Goal: Feedback & Contribution: Submit feedback/report problem

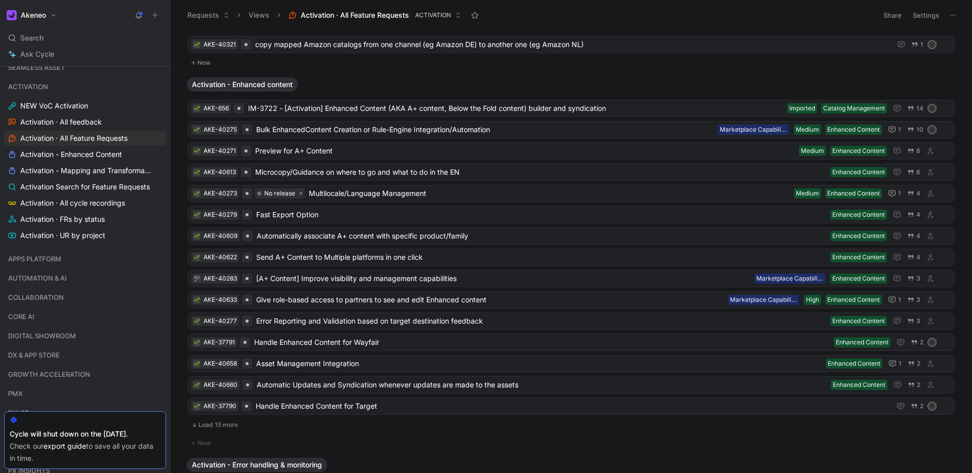
scroll to position [234, 0]
click at [469, 276] on span "[A+ Content] Improve visibility and management capabilities" at bounding box center [503, 278] width 494 height 12
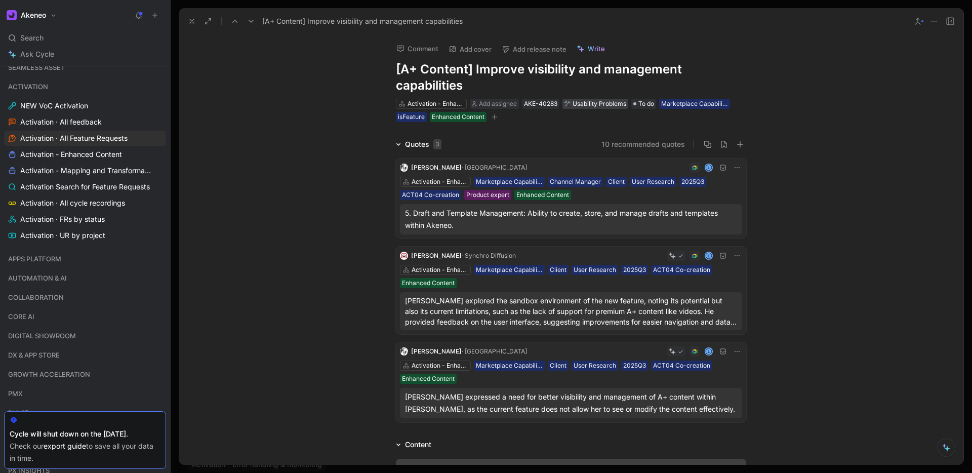
click at [593, 105] on div "Usability Problems" at bounding box center [595, 104] width 62 height 10
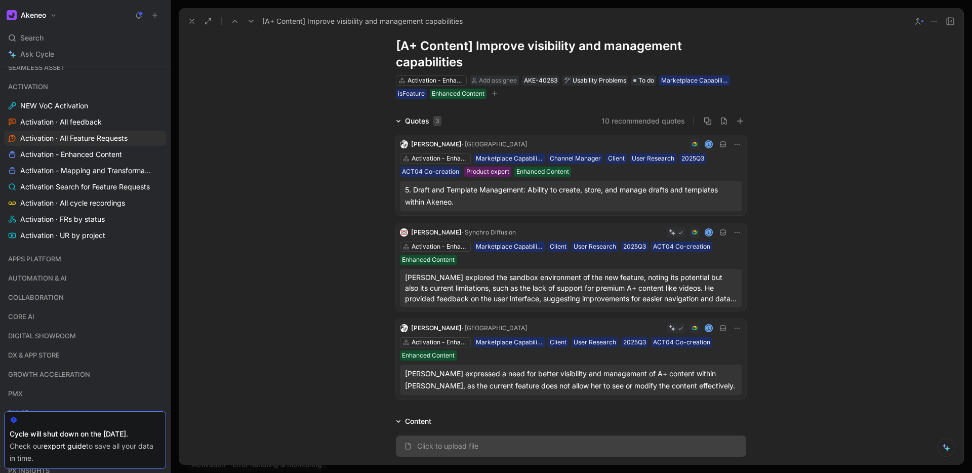
scroll to position [35, 0]
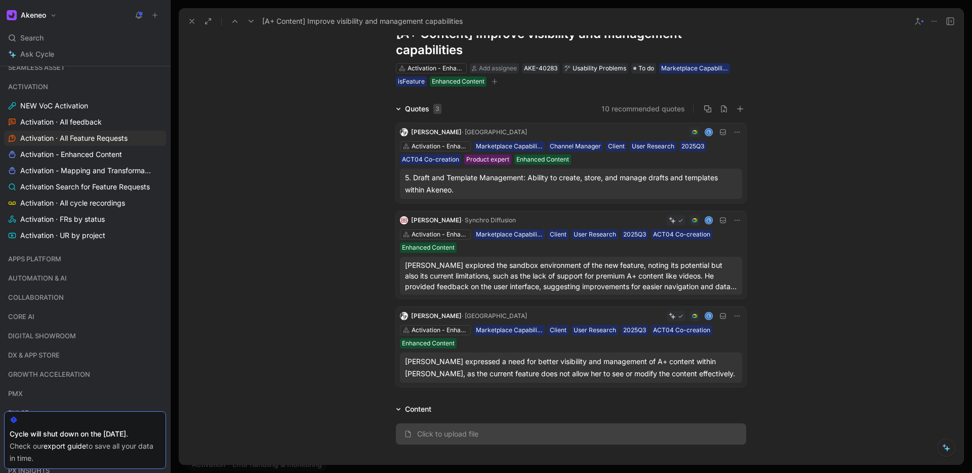
click at [739, 220] on icon at bounding box center [736, 220] width 5 height 1
click at [711, 256] on span "Change request" at bounding box center [710, 254] width 53 height 9
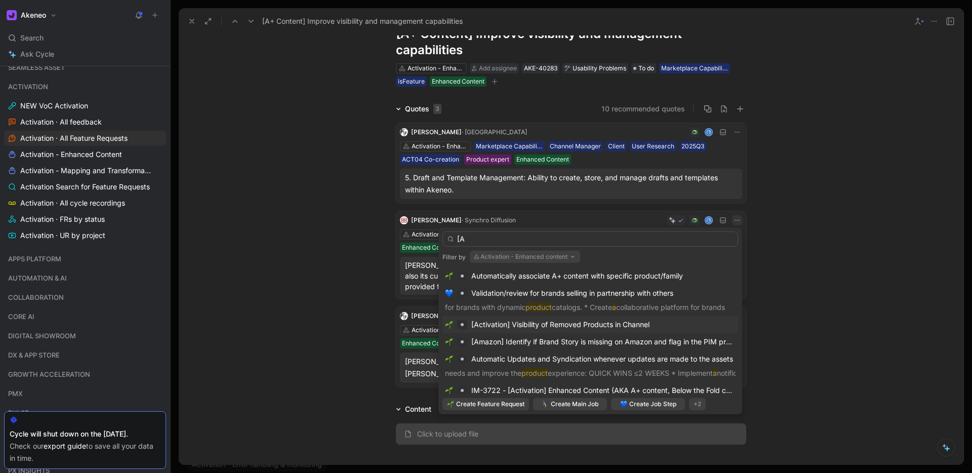
type input "["
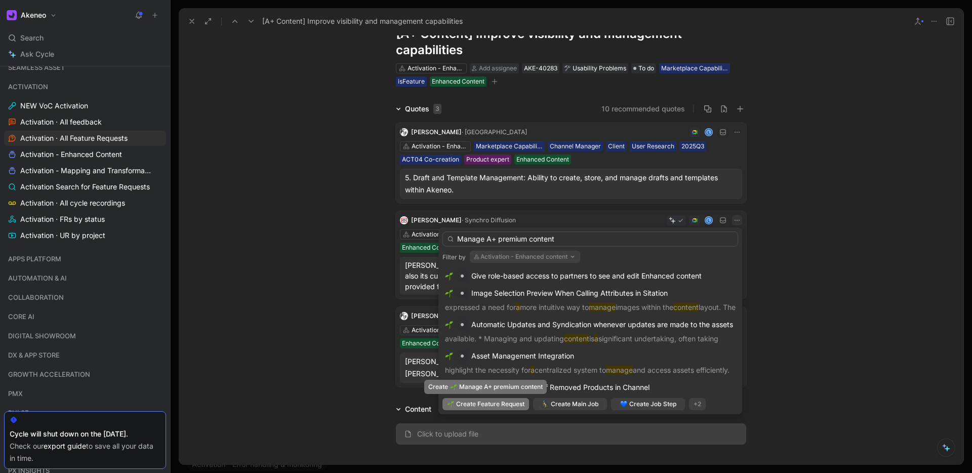
type input "Manage A+ premium content"
click at [489, 404] on span "Create Feature Request" at bounding box center [490, 404] width 68 height 10
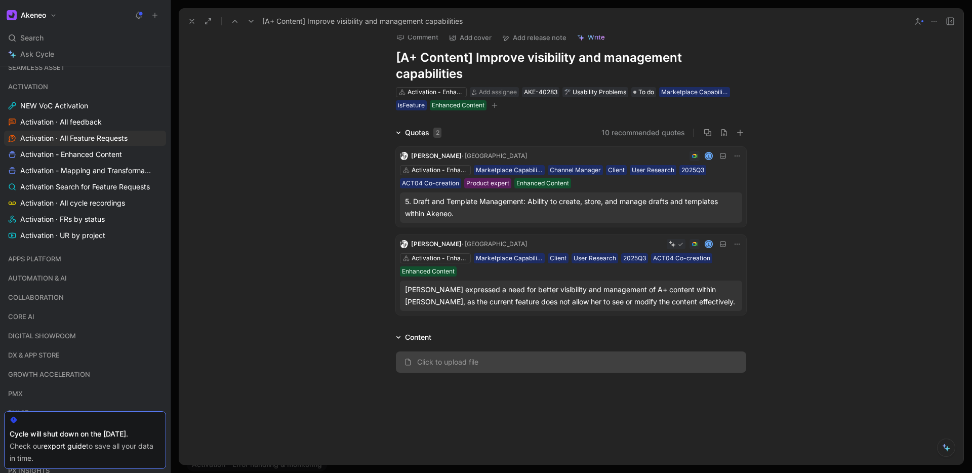
scroll to position [0, 0]
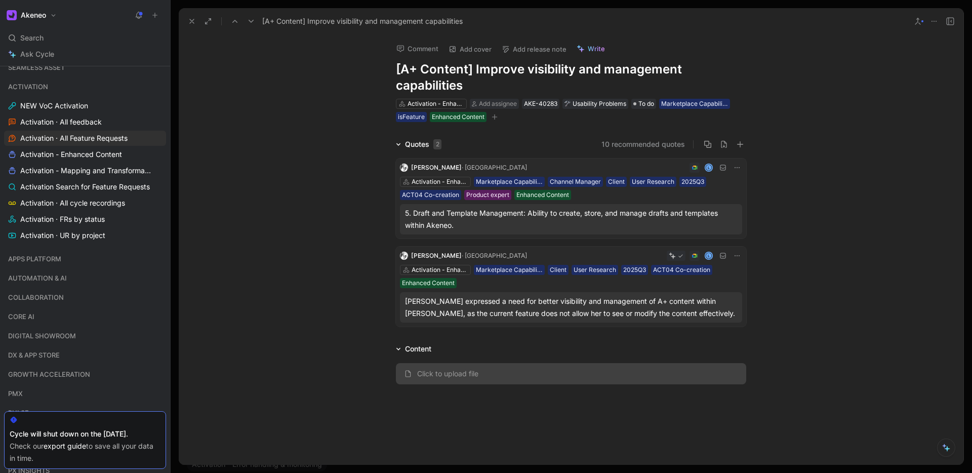
click at [191, 21] on use at bounding box center [192, 21] width 4 height 4
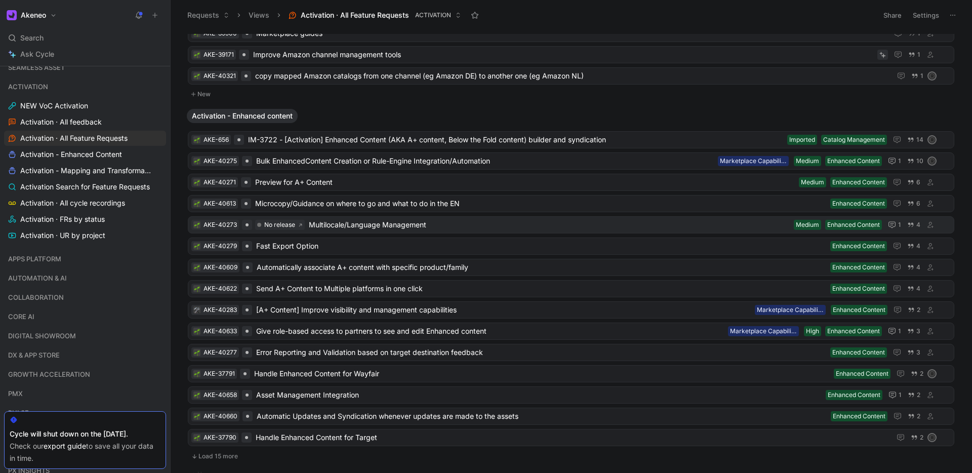
scroll to position [199, 0]
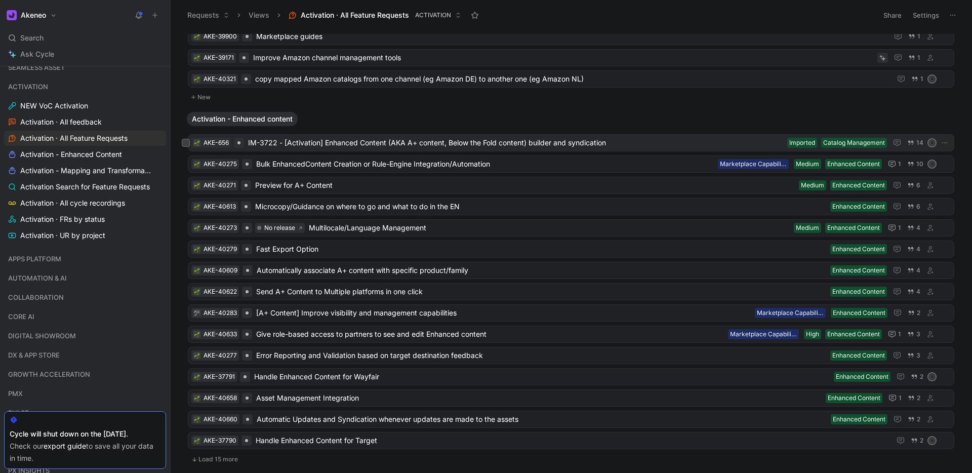
click at [302, 141] on span "IM-3722 - [Activation] Enhanced Content (AKA A+ content, Below the Fold content…" at bounding box center [515, 143] width 535 height 12
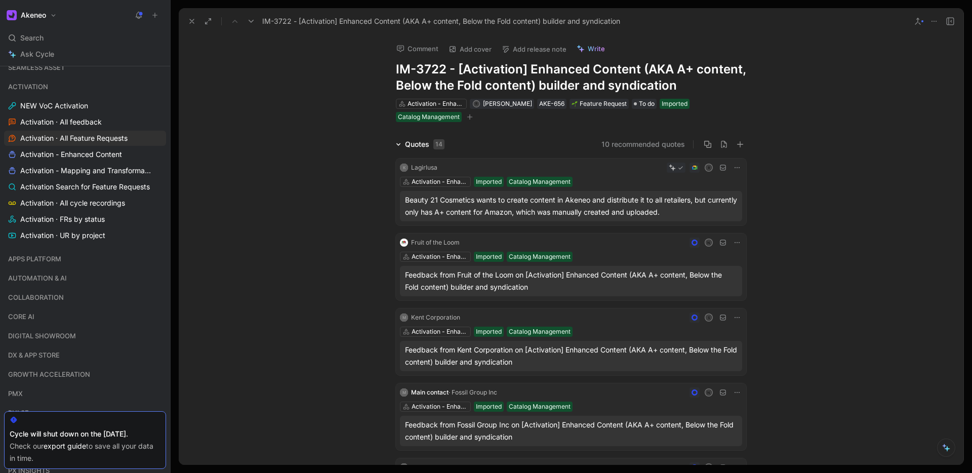
click at [469, 63] on h1 "IM-3722 - [Activation] Enhanced Content (AKA A+ content, Below the Fold content…" at bounding box center [571, 77] width 350 height 32
drag, startPoint x: 460, startPoint y: 69, endPoint x: 386, endPoint y: 63, distance: 73.7
click at [386, 63] on div "Comment Add cover Add release note Write IM-3722 - [Activation] Enhanced Conten…" at bounding box center [571, 78] width 389 height 89
drag, startPoint x: 469, startPoint y: 68, endPoint x: 352, endPoint y: 69, distance: 116.4
click at [352, 69] on div "Comment Add cover Add release note Write [Activation] Enhanced Content (AKA A+ …" at bounding box center [571, 249] width 785 height 430
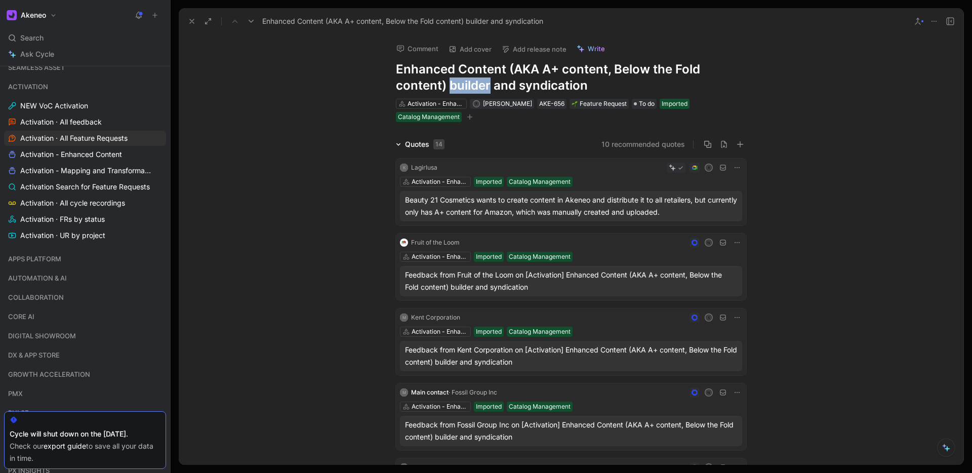
drag, startPoint x: 450, startPoint y: 85, endPoint x: 490, endPoint y: 86, distance: 40.0
click at [490, 86] on h1 "Enhanced Content (AKA A+ content, Below the Fold content) builder and syndicati…" at bounding box center [571, 77] width 350 height 32
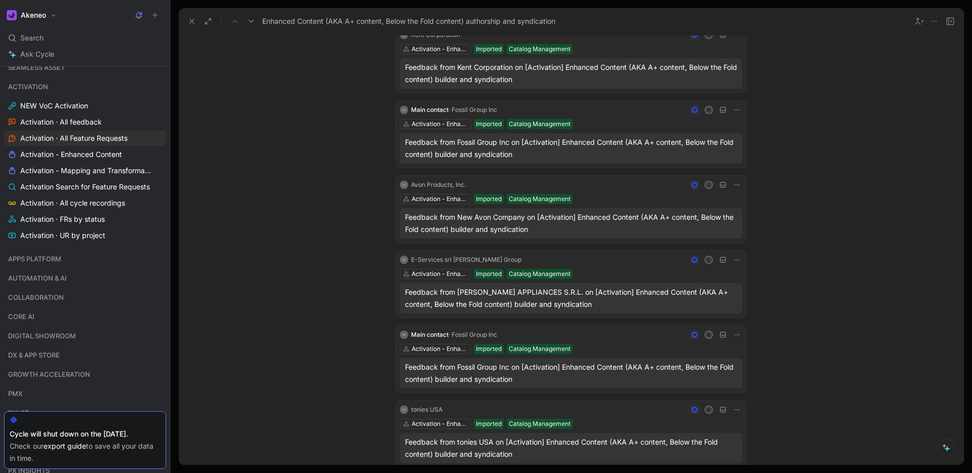
scroll to position [283, 0]
click at [540, 229] on div "Feedback from New Avon Company on [Activation] Enhanced Content (AKA A+ content…" at bounding box center [571, 222] width 332 height 24
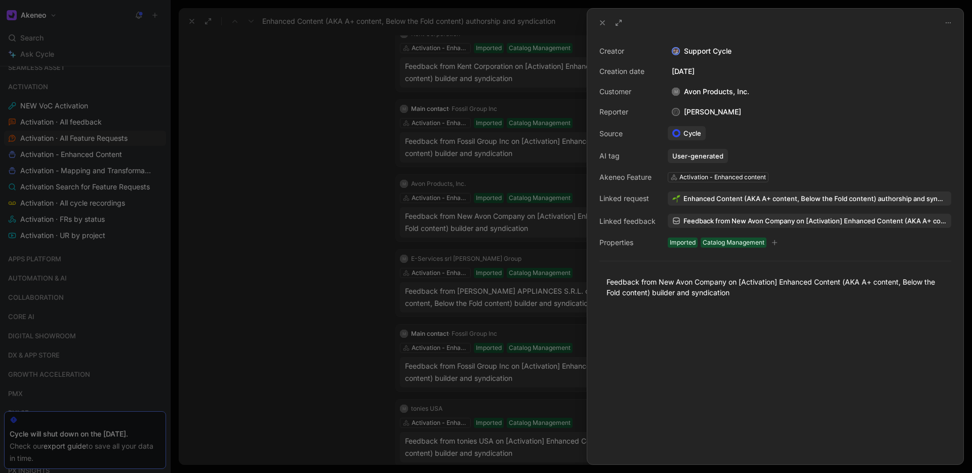
click at [599, 24] on icon at bounding box center [602, 23] width 8 height 8
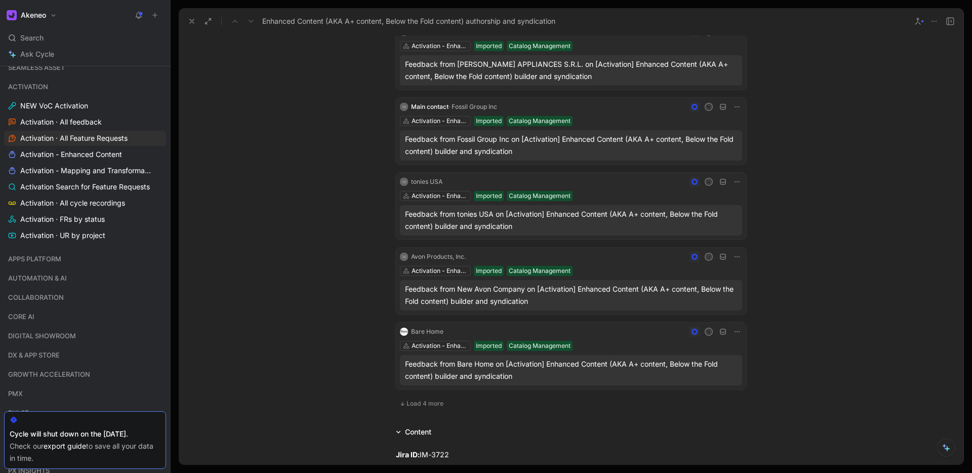
scroll to position [571, 0]
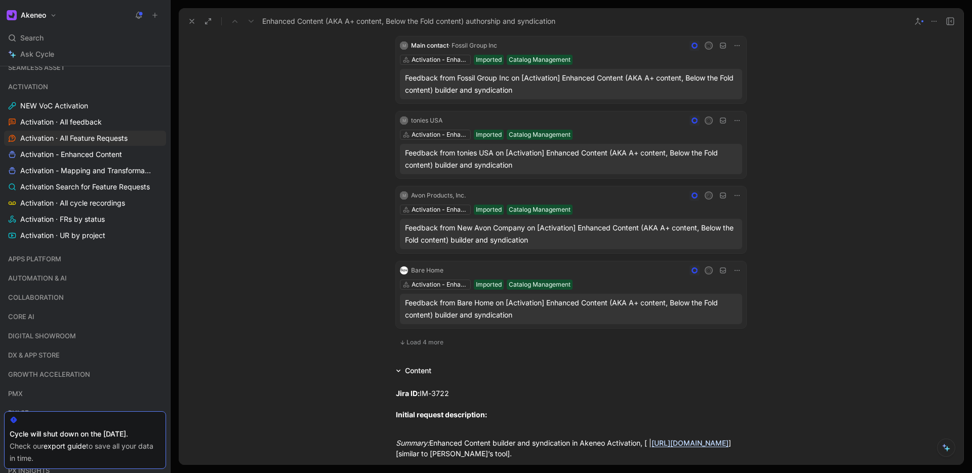
click at [404, 343] on icon at bounding box center [402, 342] width 6 height 6
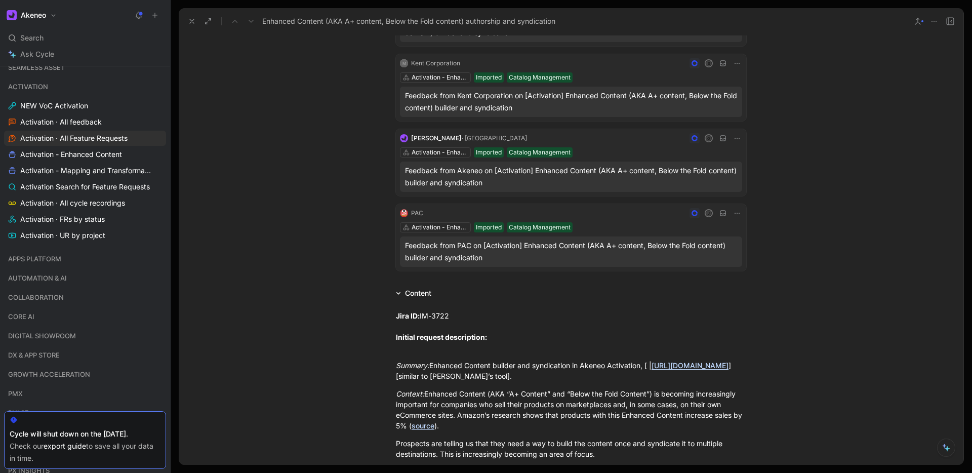
scroll to position [859, 0]
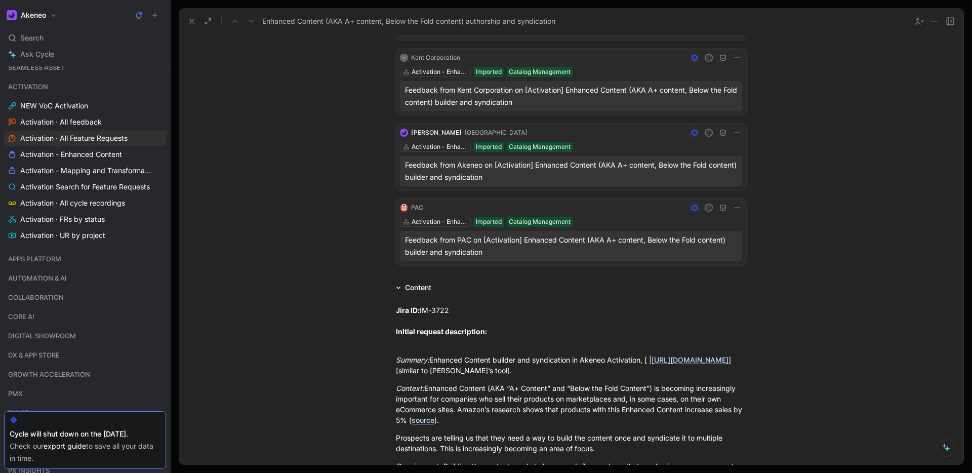
click at [192, 23] on icon at bounding box center [192, 21] width 8 height 8
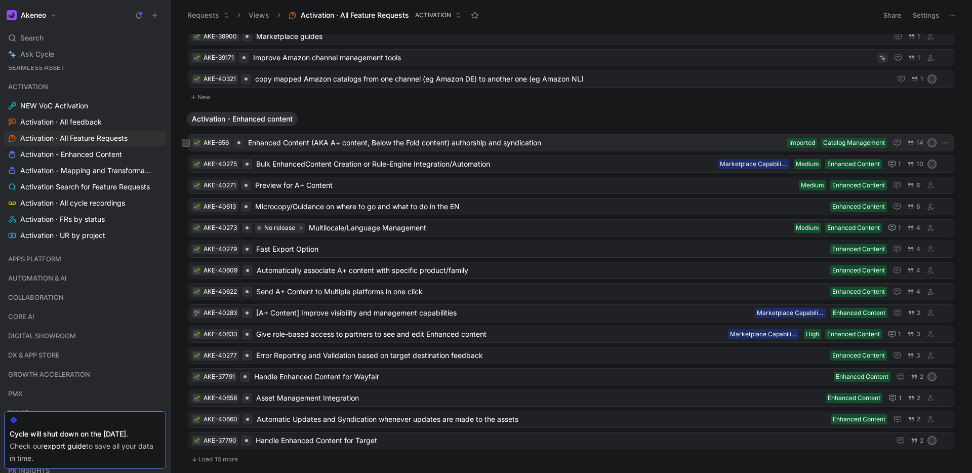
click at [338, 144] on span "Enhanced Content (AKA A+ content, Below the Fold content) authorship and syndic…" at bounding box center [515, 143] width 535 height 12
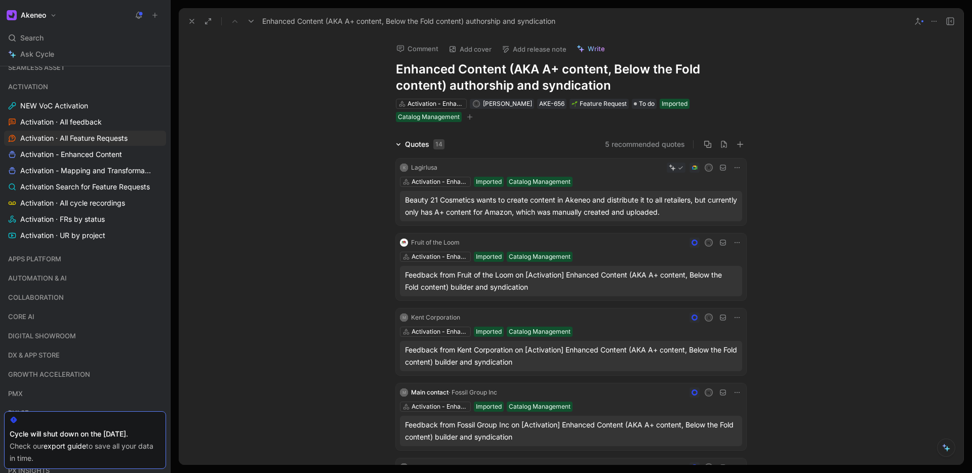
click at [507, 73] on h1 "Enhanced Content (AKA A+ content, Below the Fold content) authorship and syndic…" at bounding box center [571, 77] width 350 height 32
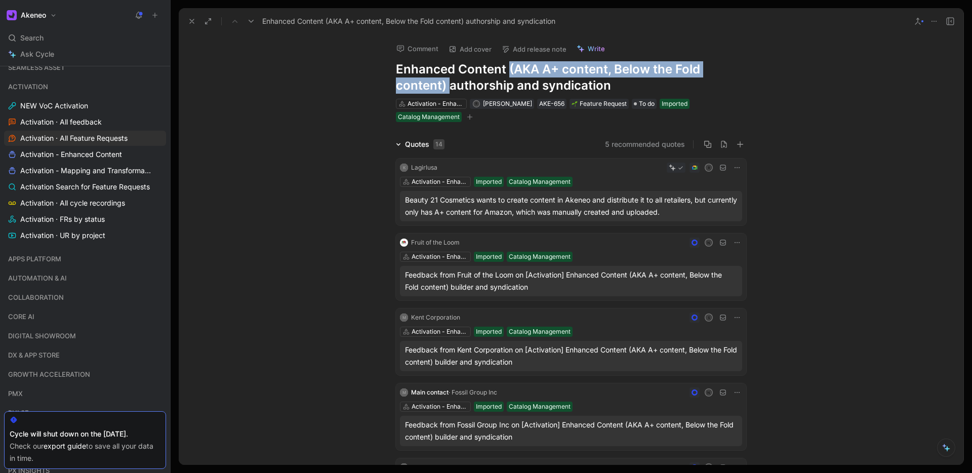
drag, startPoint x: 508, startPoint y: 69, endPoint x: 448, endPoint y: 84, distance: 62.1
click at [448, 84] on h1 "Enhanced Content (AKA A+ content, Below the Fold content) authorship and syndic…" at bounding box center [571, 77] width 350 height 32
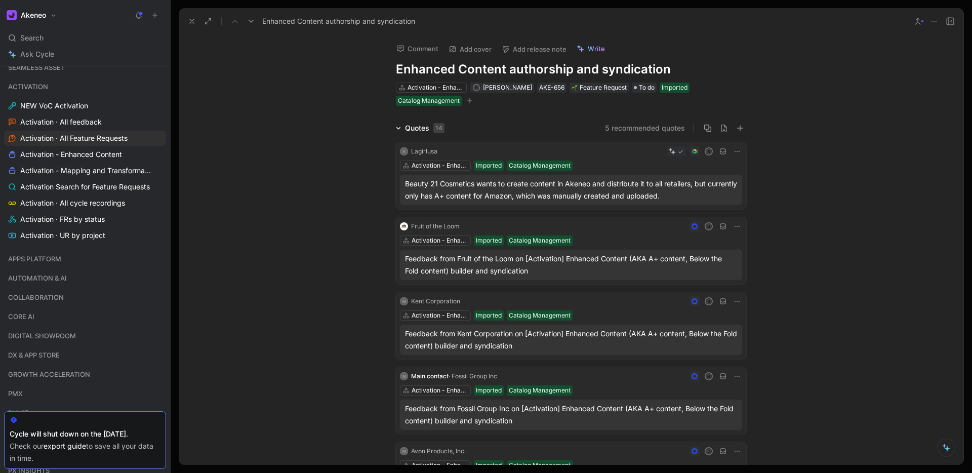
click at [194, 21] on icon at bounding box center [192, 21] width 8 height 8
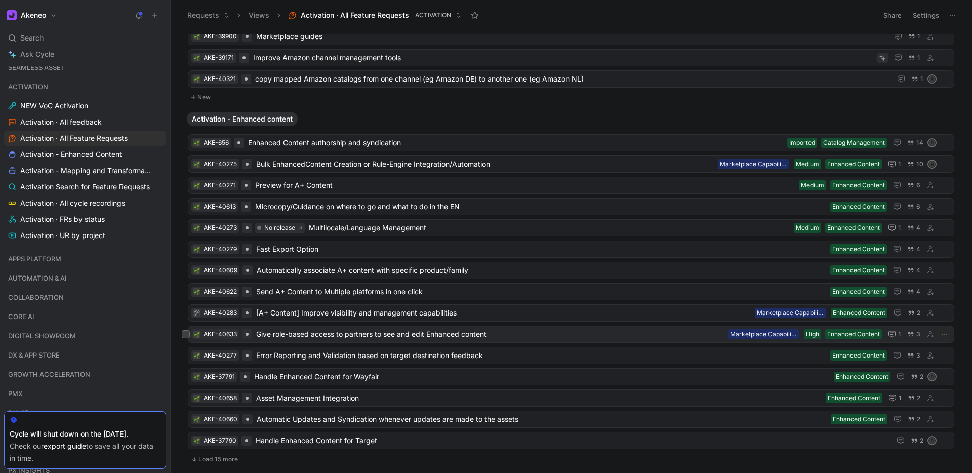
scroll to position [204, 0]
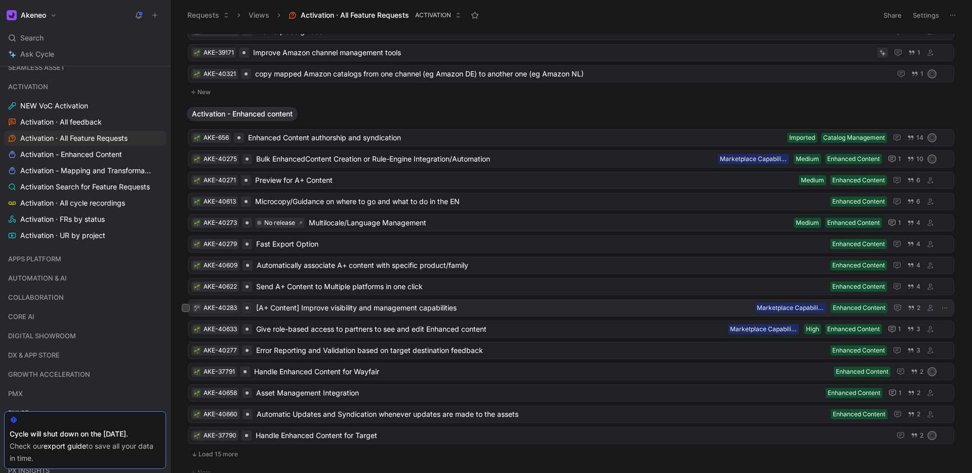
click at [360, 308] on span "[A+ Content] Improve visibility and management capabilities" at bounding box center [503, 308] width 494 height 12
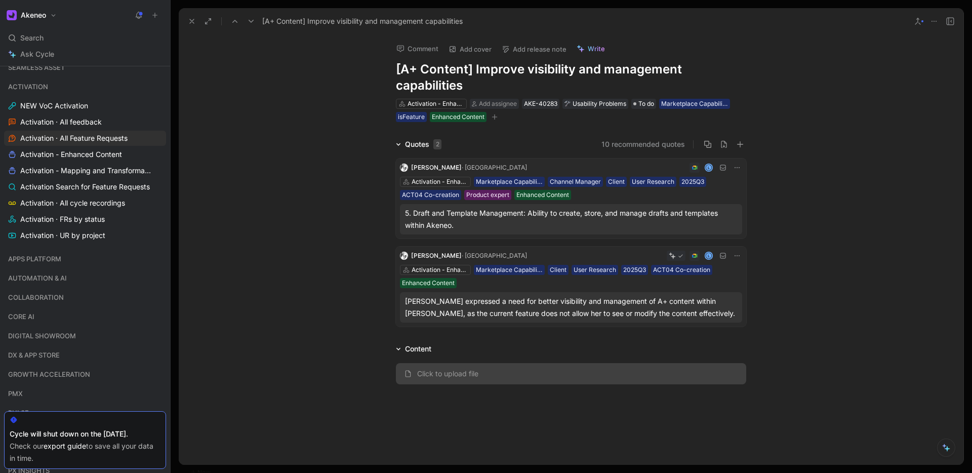
click at [526, 72] on h1 "[A+ Content] Improve visibility and management capabilities" at bounding box center [571, 77] width 350 height 32
click at [605, 102] on div "Usability Problems" at bounding box center [595, 104] width 62 height 10
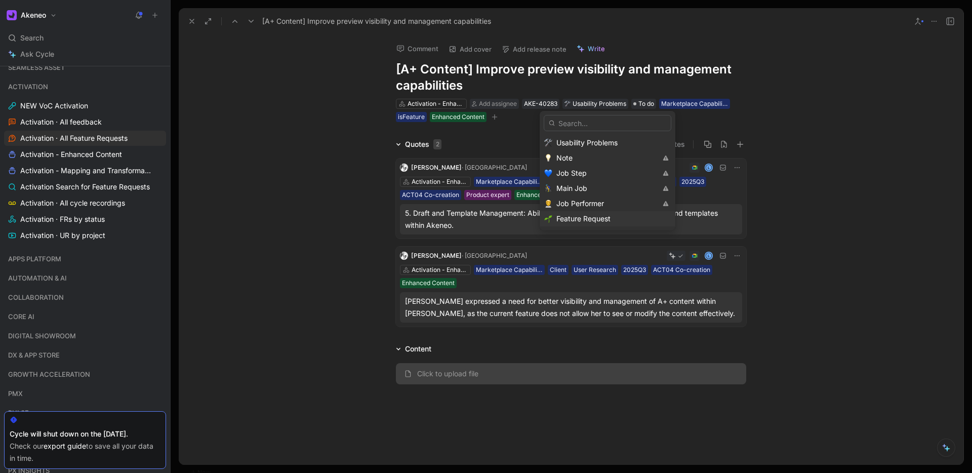
click at [567, 219] on span "Feature Request" at bounding box center [583, 218] width 54 height 9
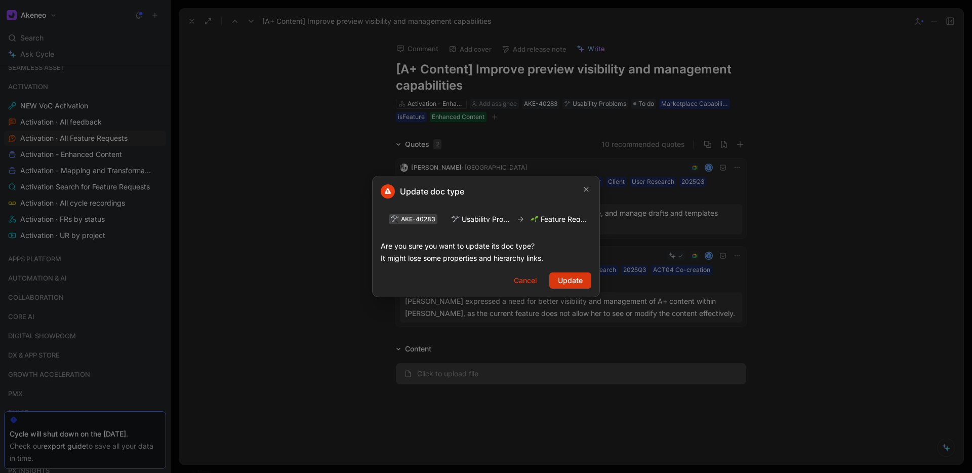
click at [575, 281] on span "Update" at bounding box center [570, 280] width 25 height 12
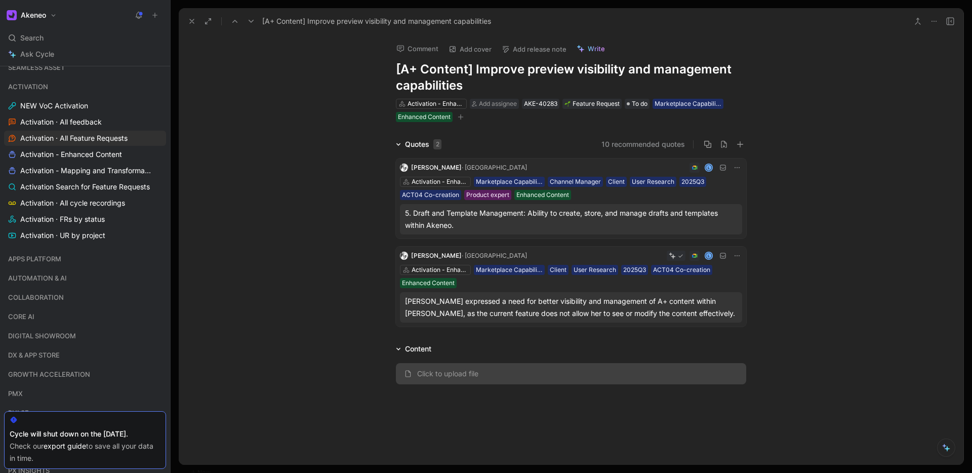
click at [190, 20] on icon at bounding box center [192, 21] width 8 height 8
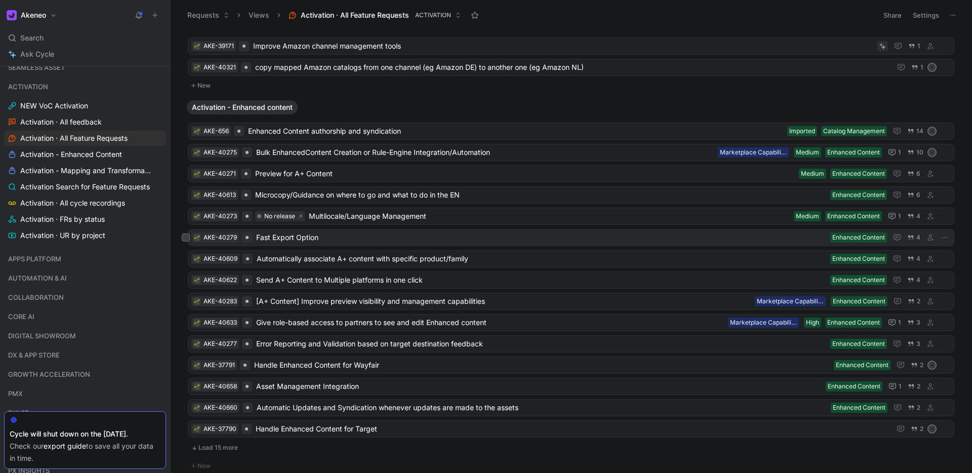
scroll to position [210, 0]
click at [343, 171] on span "Preview for A+ Content" at bounding box center [525, 174] width 540 height 12
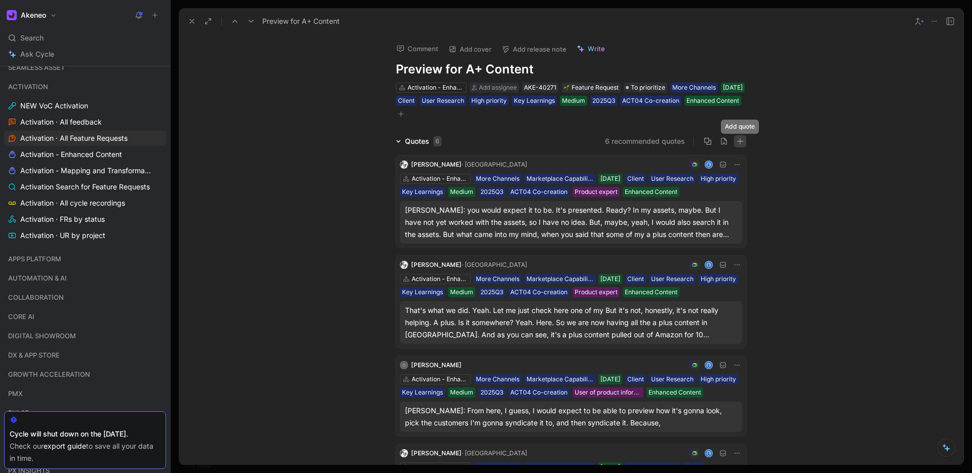
click at [739, 141] on icon "button" at bounding box center [740, 141] width 6 height 1
click at [737, 135] on button "button" at bounding box center [740, 141] width 12 height 12
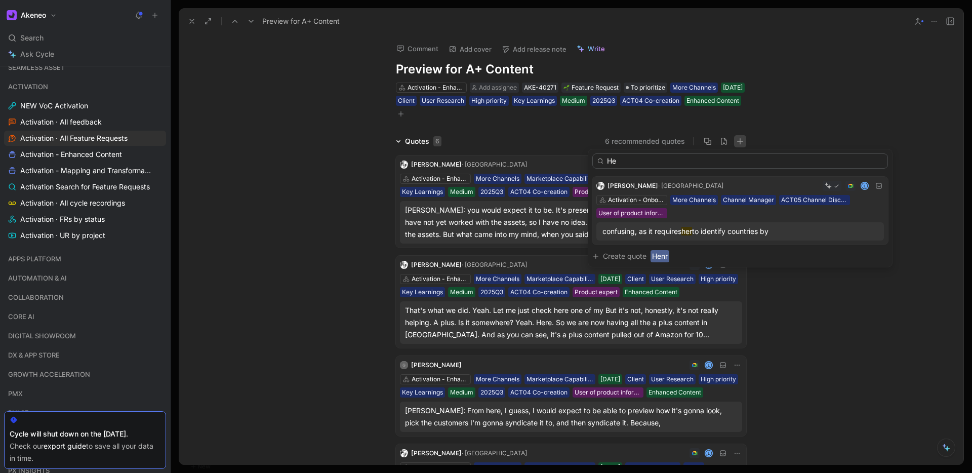
type input "H"
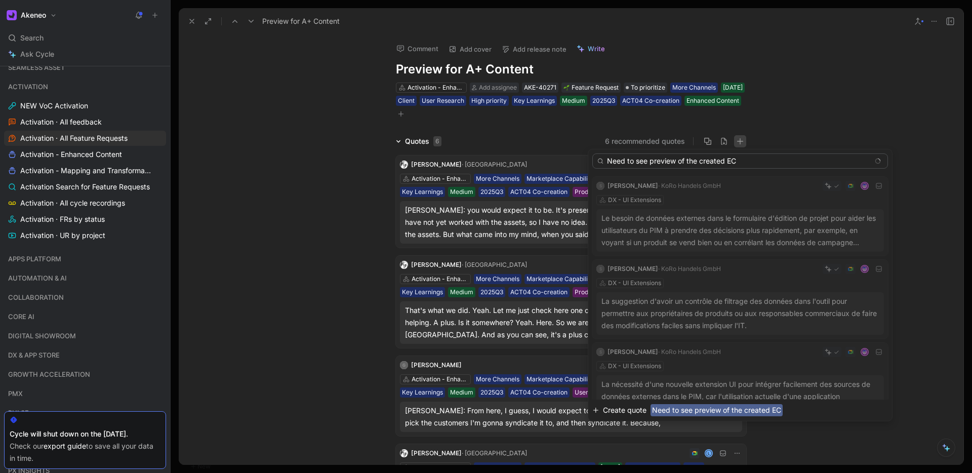
type input "Need to see preview of the created EC"
click at [633, 406] on span "Create quote" at bounding box center [625, 410] width 44 height 12
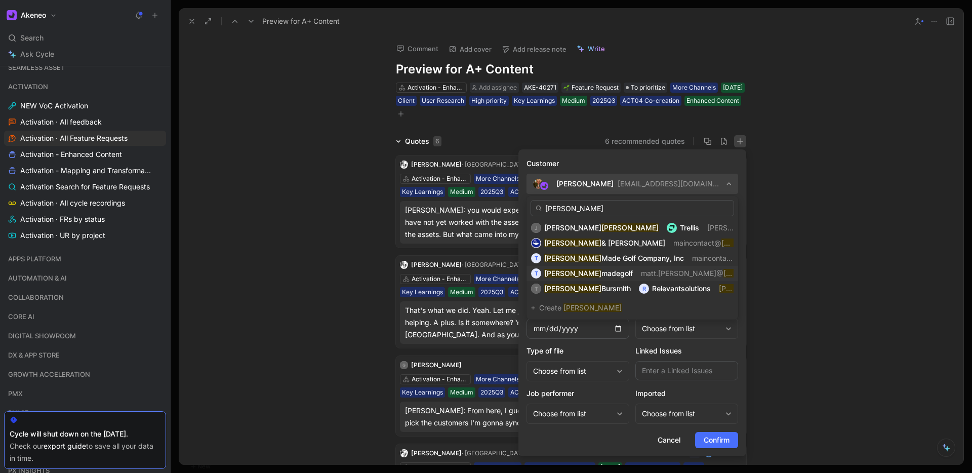
type input "[PERSON_NAME]"
click at [601, 271] on span "madegolf" at bounding box center [616, 273] width 31 height 9
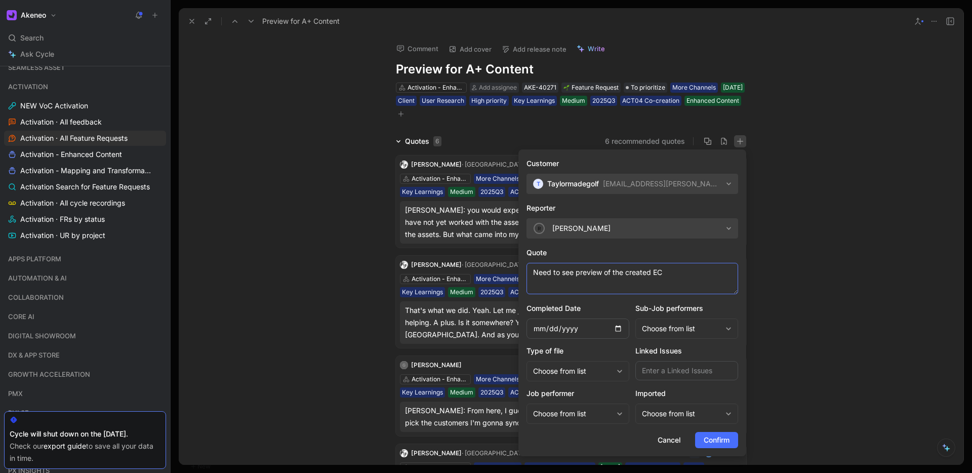
click at [570, 284] on textarea "Need to see preview of the created EC" at bounding box center [632, 278] width 212 height 31
click at [713, 440] on span "Confirm" at bounding box center [717, 440] width 26 height 12
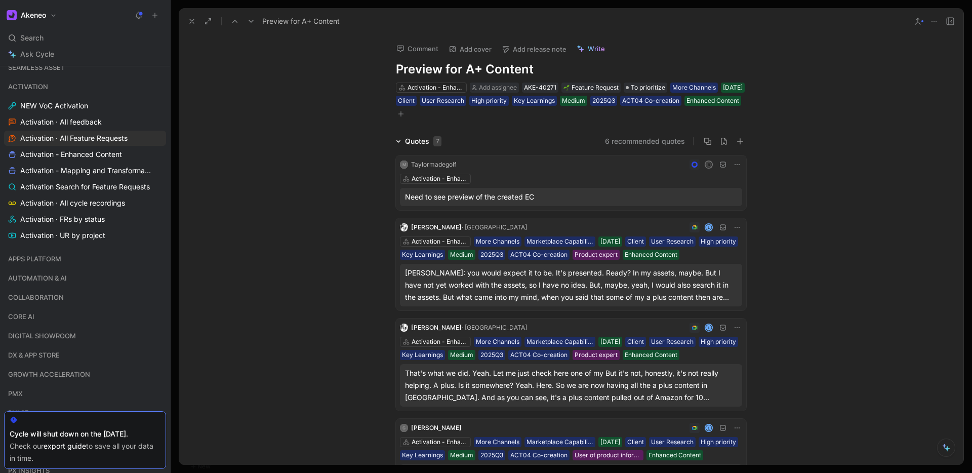
click at [567, 194] on div "Need to see preview of the created EC" at bounding box center [571, 197] width 332 height 12
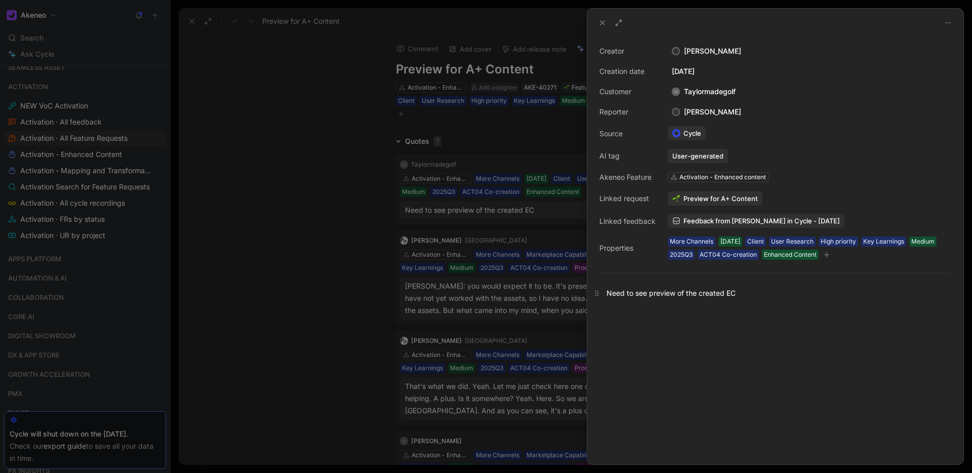
click at [733, 301] on div "Need to see preview of the created EC" at bounding box center [775, 292] width 376 height 33
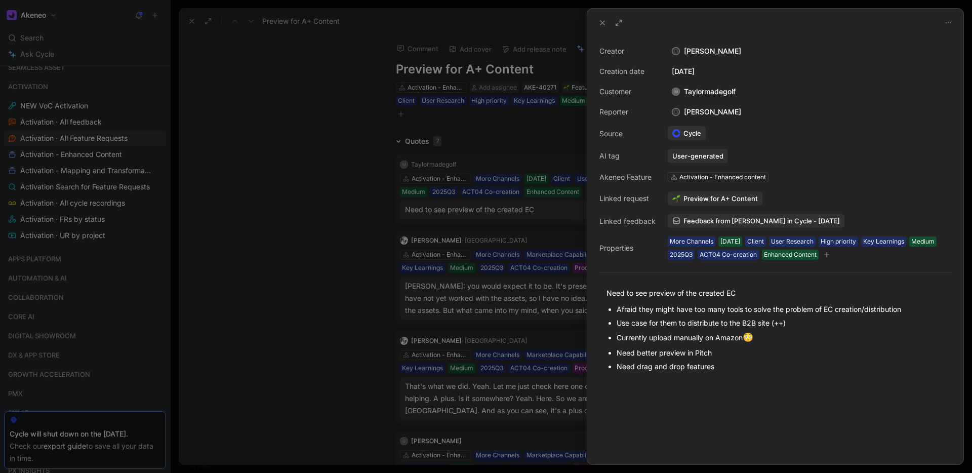
click at [601, 19] on icon at bounding box center [602, 23] width 8 height 8
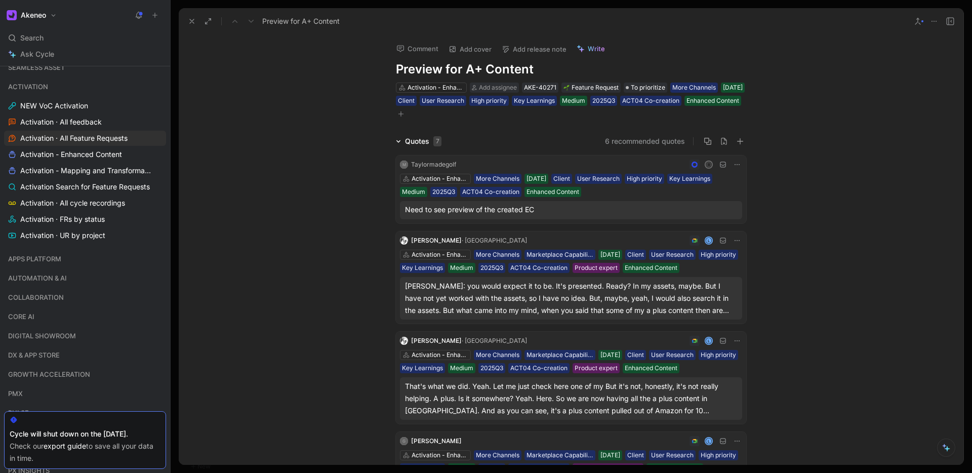
click at [188, 26] on button at bounding box center [192, 21] width 14 height 14
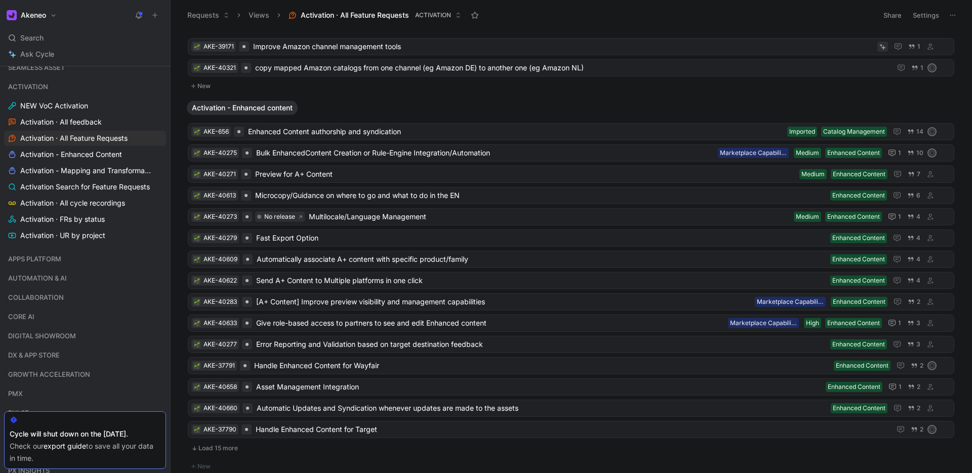
click at [155, 14] on icon at bounding box center [154, 15] width 7 height 7
click at [213, 40] on button "New request r" at bounding box center [223, 36] width 108 height 17
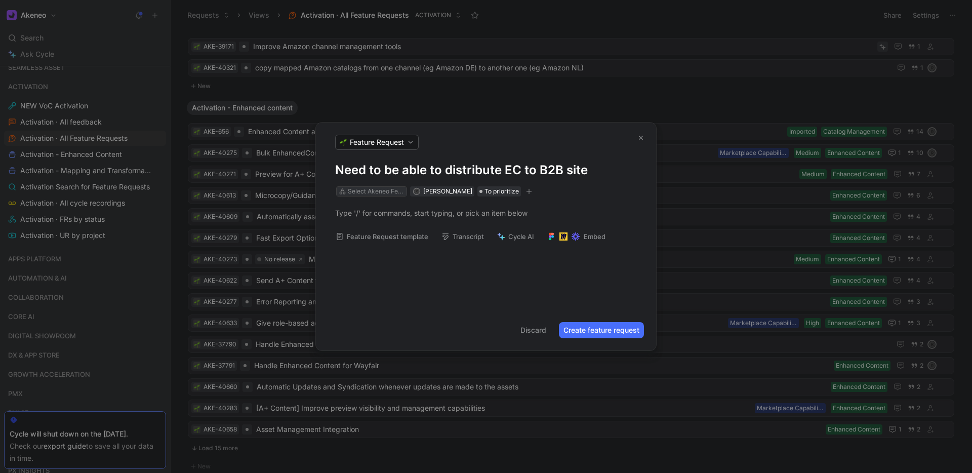
click at [363, 195] on div "Select Akeneo Feature" at bounding box center [376, 191] width 57 height 10
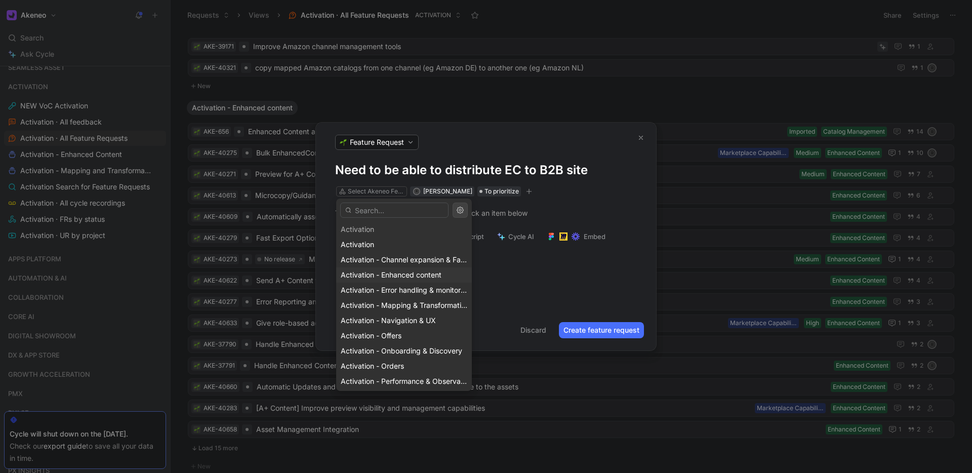
click at [401, 276] on span "Activation - Enhanced content" at bounding box center [391, 274] width 101 height 9
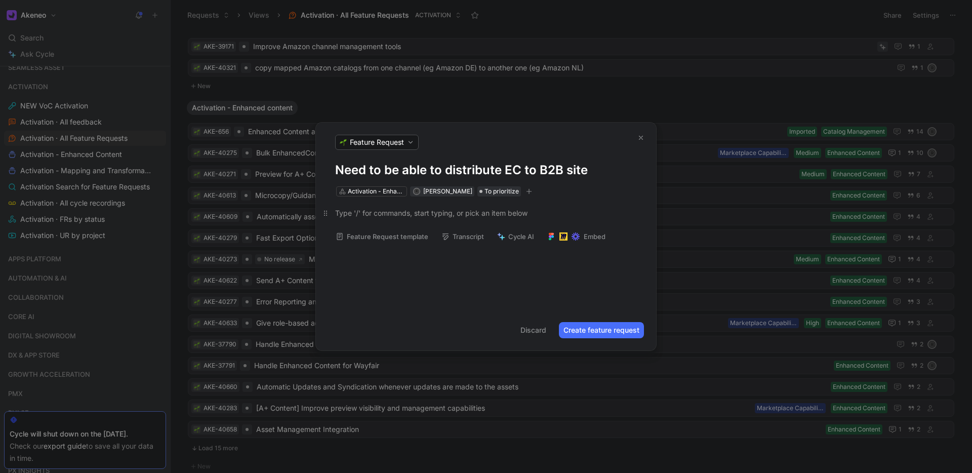
click at [415, 215] on div at bounding box center [486, 213] width 302 height 11
drag, startPoint x: 337, startPoint y: 171, endPoint x: 591, endPoint y: 166, distance: 254.1
click at [591, 166] on h1 "Need to be able to distribute EC to B2B site" at bounding box center [486, 170] width 302 height 16
copy h1 "Need to be able to distribute EC to B2B site"
click at [341, 208] on div at bounding box center [486, 213] width 302 height 11
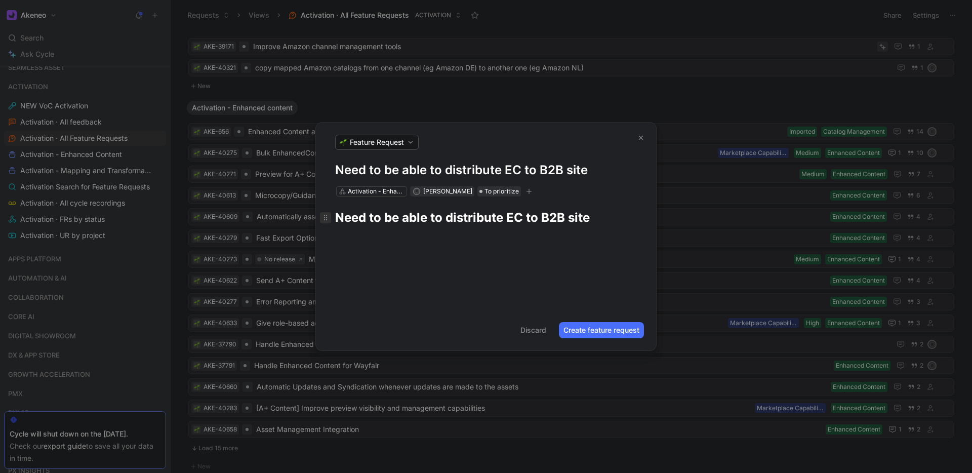
click at [326, 217] on icon at bounding box center [325, 218] width 8 height 8
drag, startPoint x: 335, startPoint y: 217, endPoint x: 608, endPoint y: 228, distance: 274.0
click at [608, 228] on h1 "Need to be able to distribute EC to B2B site" at bounding box center [486, 217] width 340 height 26
click at [370, 201] on icon "button" at bounding box center [371, 198] width 8 height 8
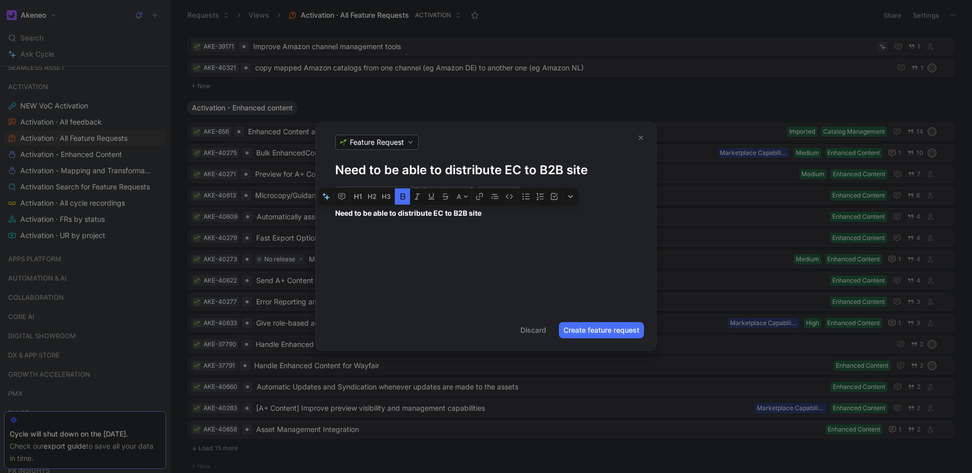
click at [400, 193] on icon "button" at bounding box center [403, 196] width 8 height 8
click at [579, 328] on button "Create feature request" at bounding box center [601, 330] width 85 height 16
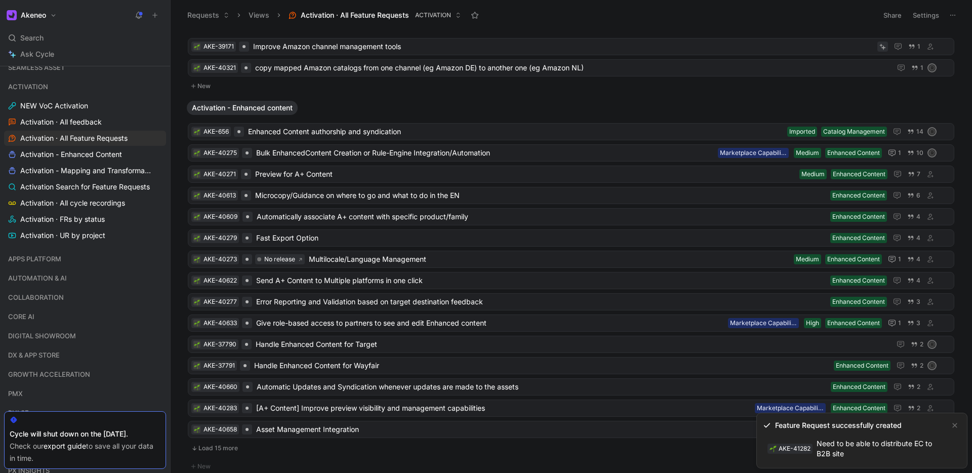
click at [864, 450] on link "AKE-41282 Need to be able to distribute EC to B2B site" at bounding box center [854, 448] width 182 height 26
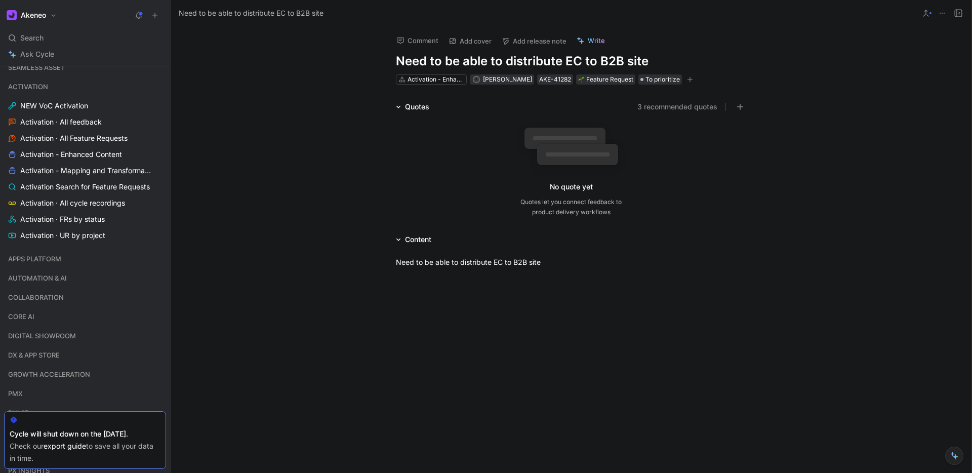
click at [680, 111] on button "3 recommended quotes" at bounding box center [677, 107] width 80 height 12
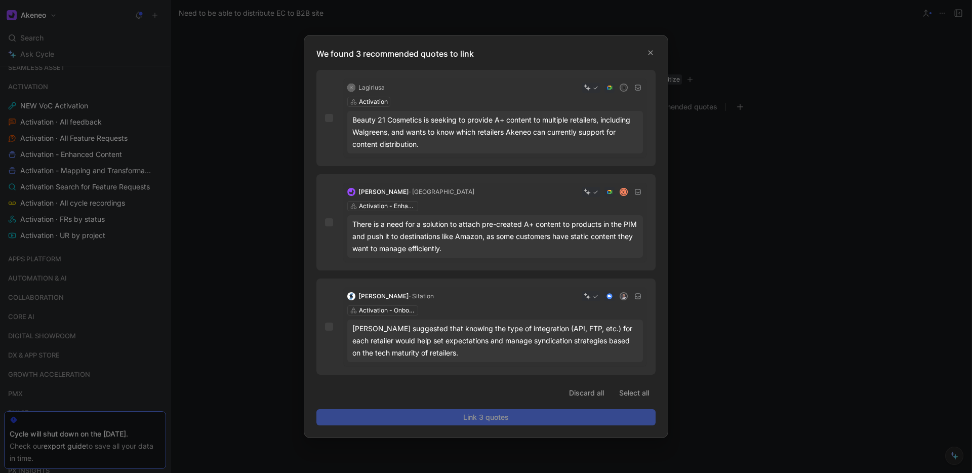
click at [338, 115] on div "K Lagirlusa R Activation Beauty 21 Cosmetics is seeking to provide A+ content t…" at bounding box center [485, 118] width 339 height 96
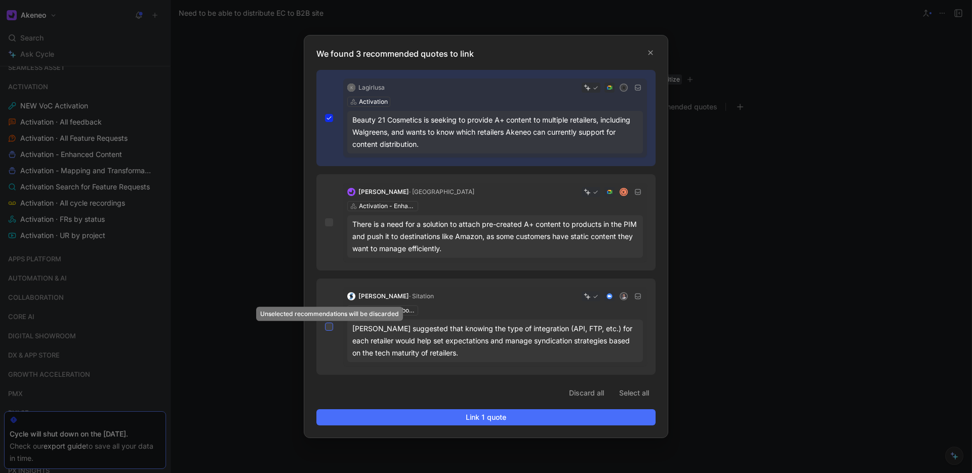
click at [331, 327] on icon at bounding box center [329, 326] width 6 height 6
click at [325, 322] on input "checkbox" at bounding box center [325, 322] width 0 height 0
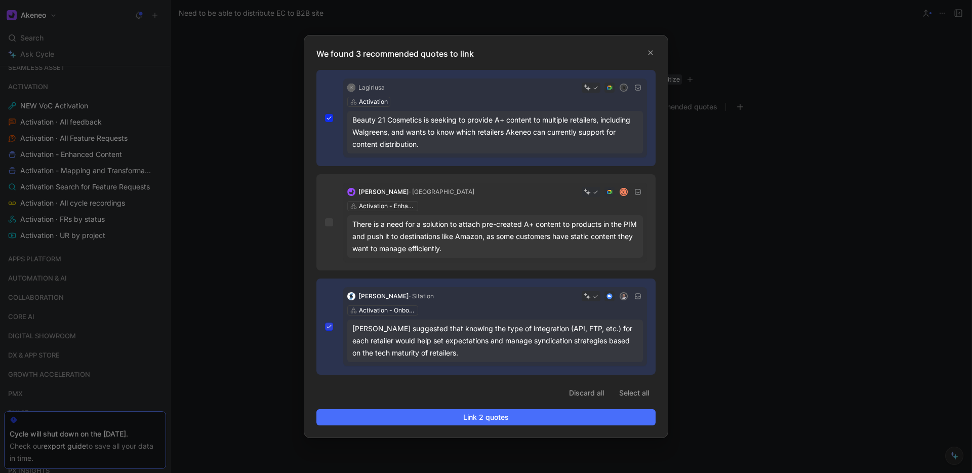
click at [331, 327] on icon at bounding box center [329, 326] width 6 height 6
click at [325, 322] on input "checkbox" at bounding box center [325, 322] width 0 height 0
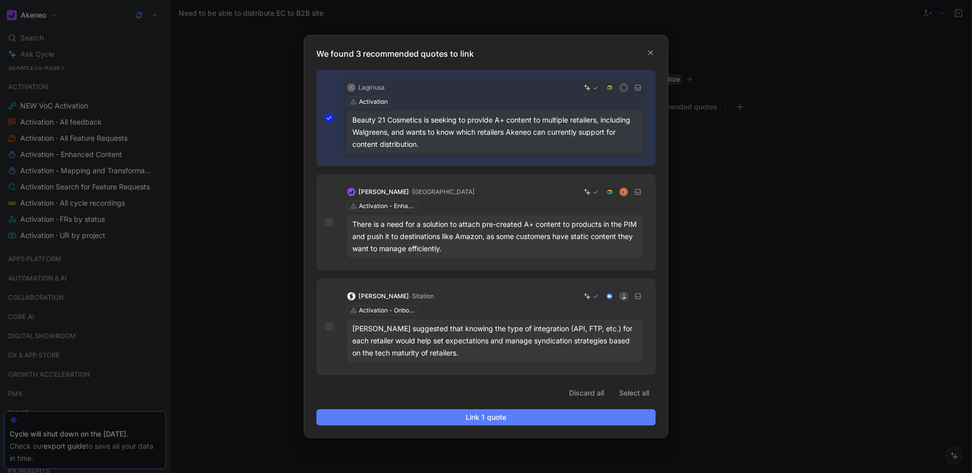
click at [466, 411] on span "Link 1 quote" at bounding box center [486, 417] width 322 height 12
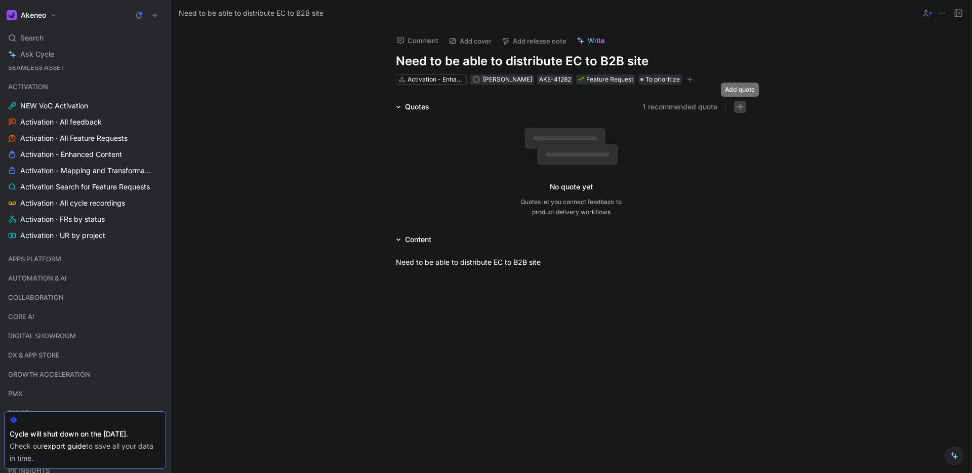
click at [744, 111] on button "button" at bounding box center [740, 107] width 12 height 12
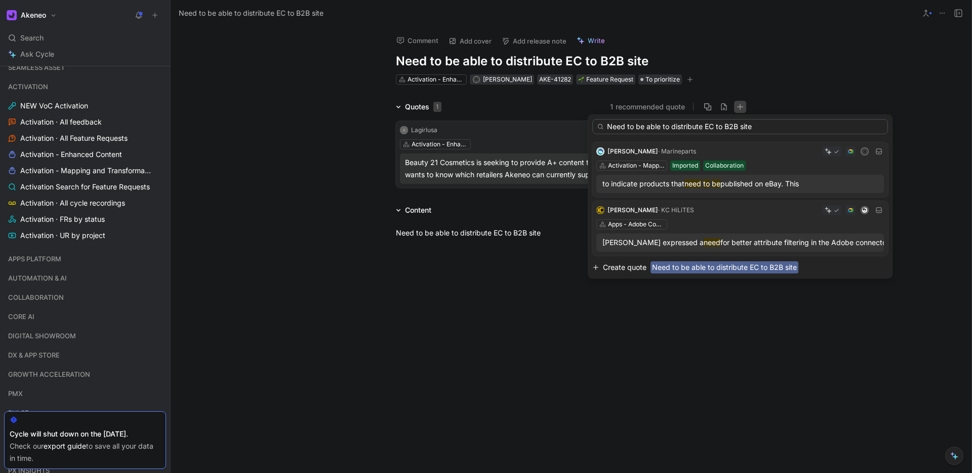
type input "Need to be able to distribute EC to B2B site"
click at [672, 270] on span "Need to be able to distribute EC to B2B site" at bounding box center [724, 267] width 148 height 12
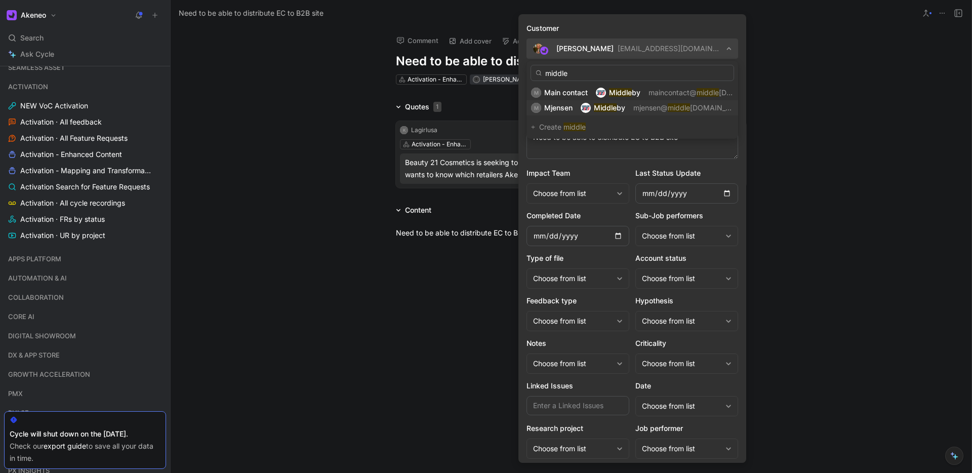
type input "middle"
click at [586, 108] on img at bounding box center [586, 108] width 10 height 10
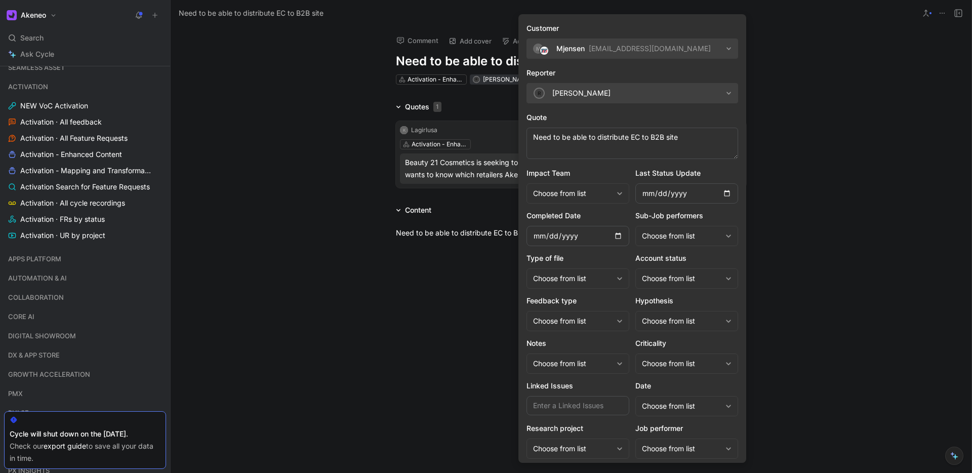
click at [623, 47] on div "[EMAIL_ADDRESS][DOMAIN_NAME]" at bounding box center [650, 49] width 122 height 12
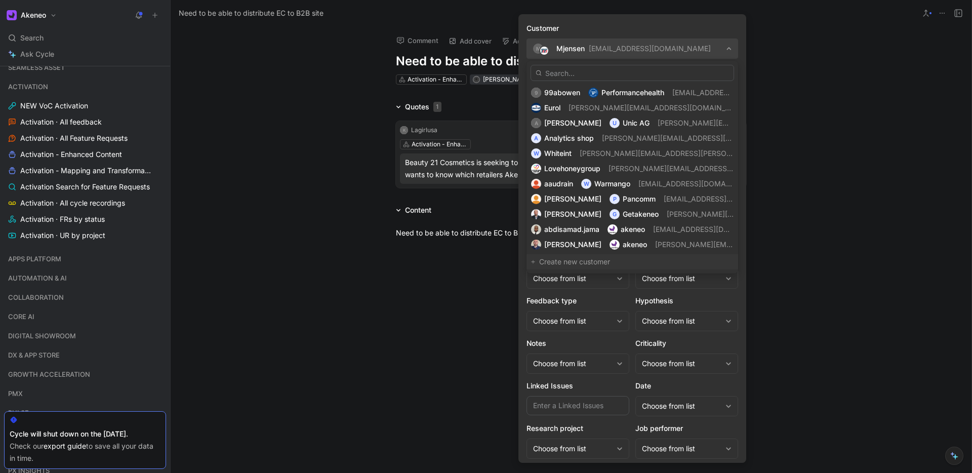
click at [558, 257] on div "Create new customer" at bounding box center [636, 262] width 194 height 12
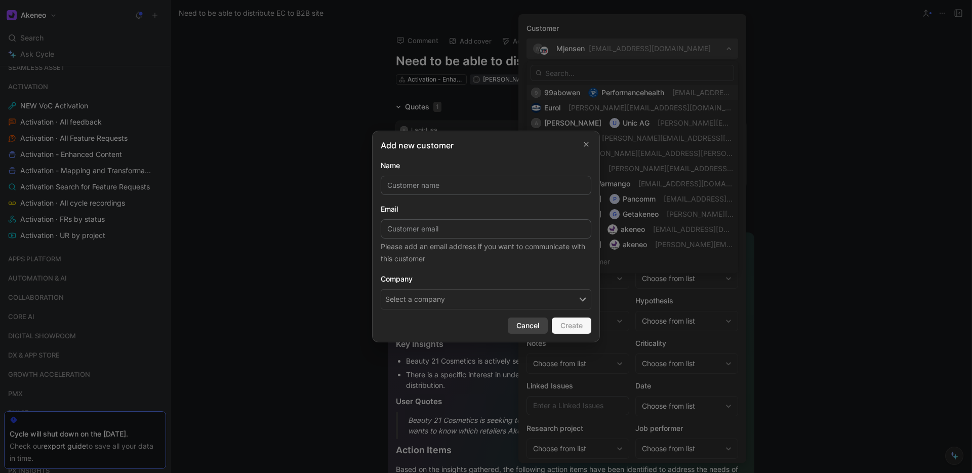
click at [522, 331] on span "Cancel" at bounding box center [527, 325] width 23 height 12
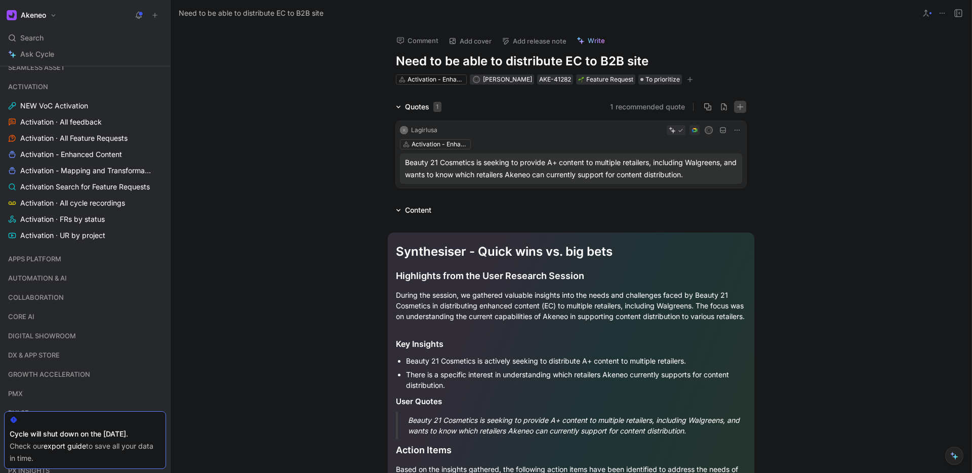
click at [744, 106] on button "button" at bounding box center [740, 107] width 12 height 12
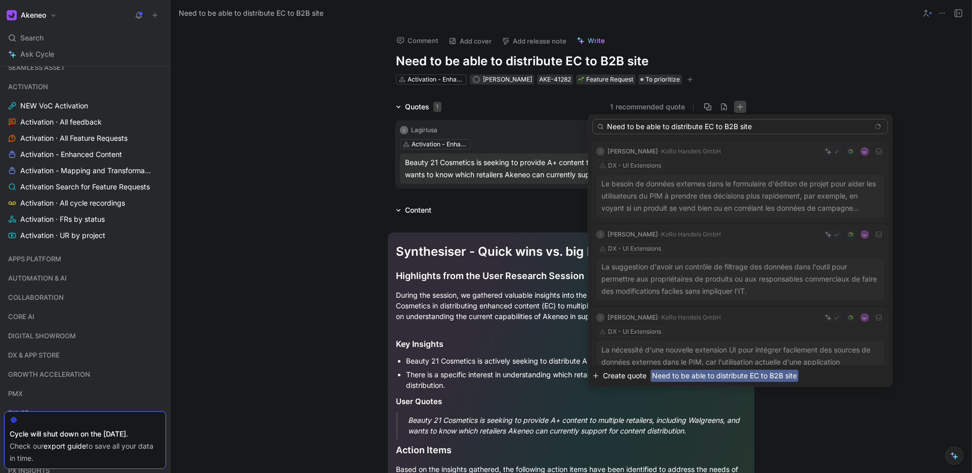
type input "Need to be able to distribute EC to B2B site"
click at [695, 375] on span "Need to be able to distribute EC to B2B site" at bounding box center [724, 375] width 148 height 12
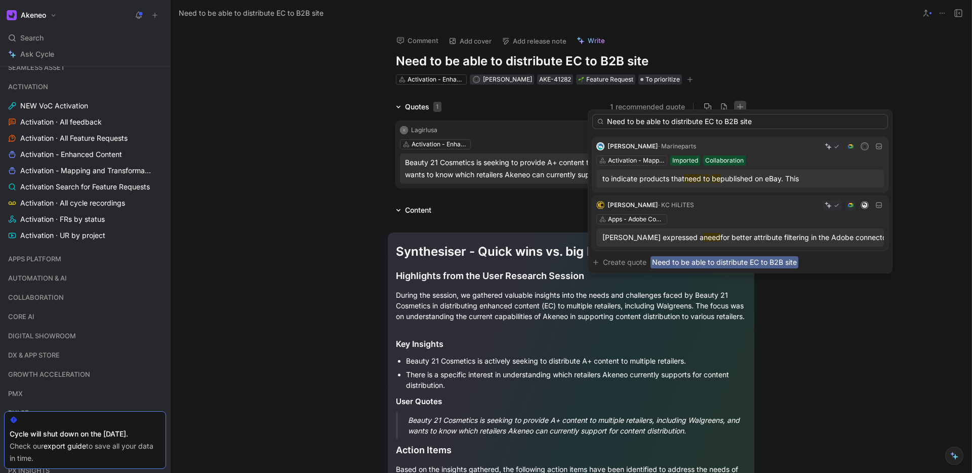
scroll to position [60, 0]
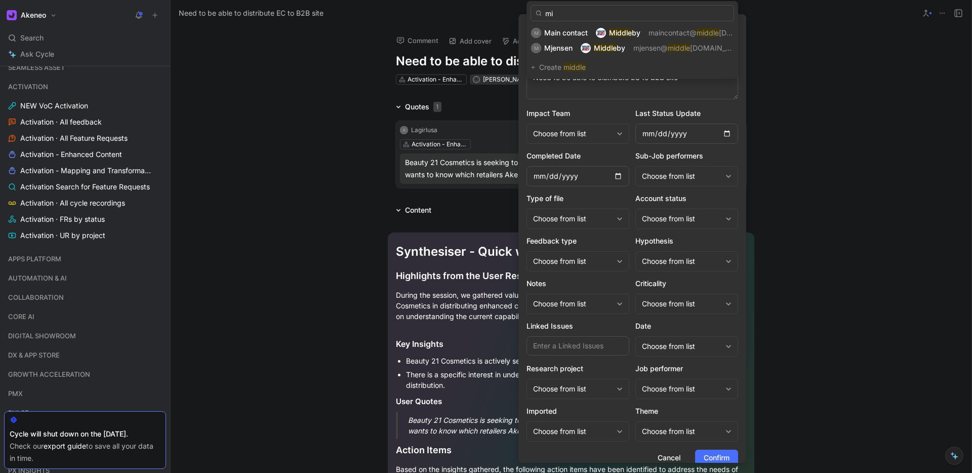
type input "m"
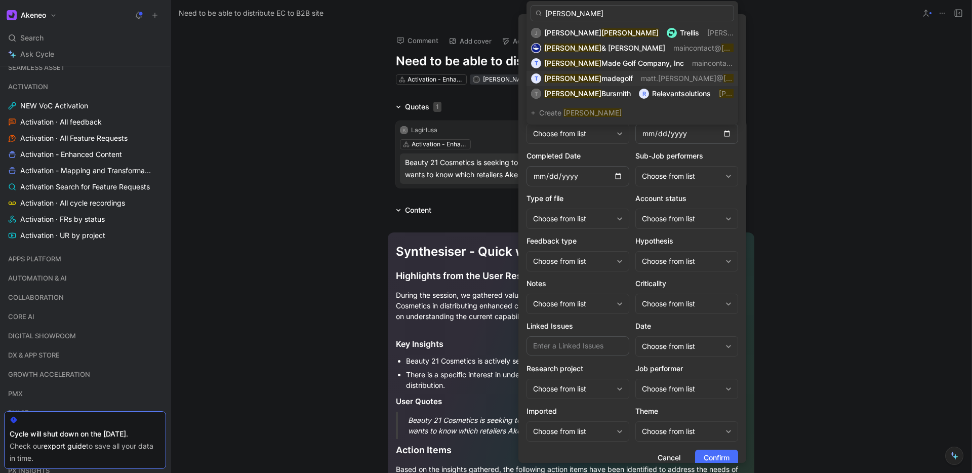
type input "[PERSON_NAME]"
click at [601, 79] on span "madegolf" at bounding box center [616, 78] width 31 height 9
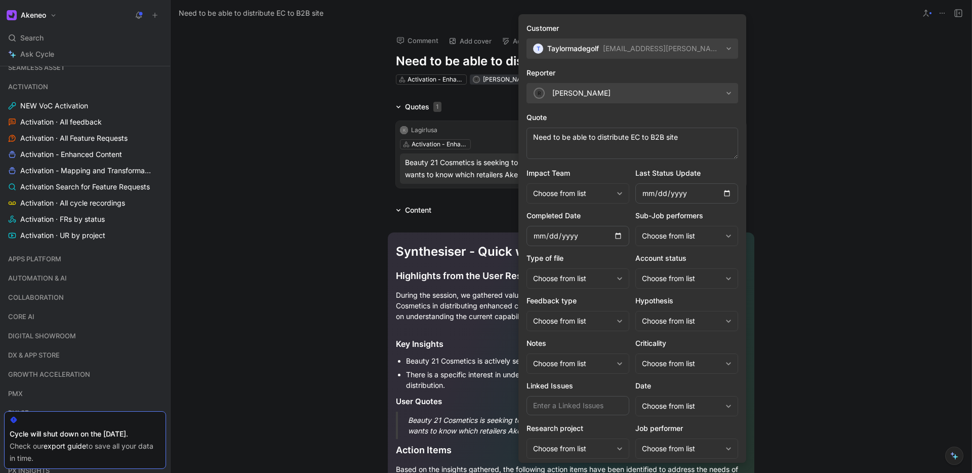
scroll to position [71, 0]
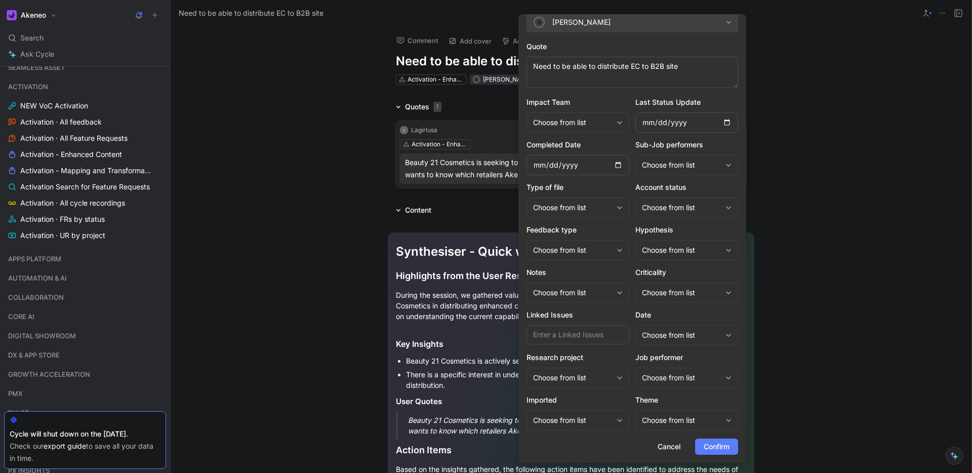
click at [713, 448] on span "Confirm" at bounding box center [717, 446] width 26 height 12
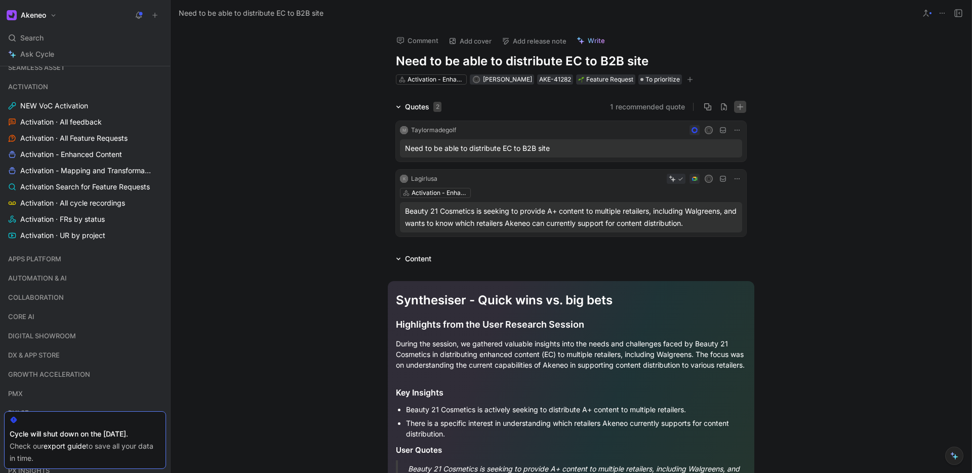
click at [743, 106] on icon "button" at bounding box center [739, 106] width 7 height 7
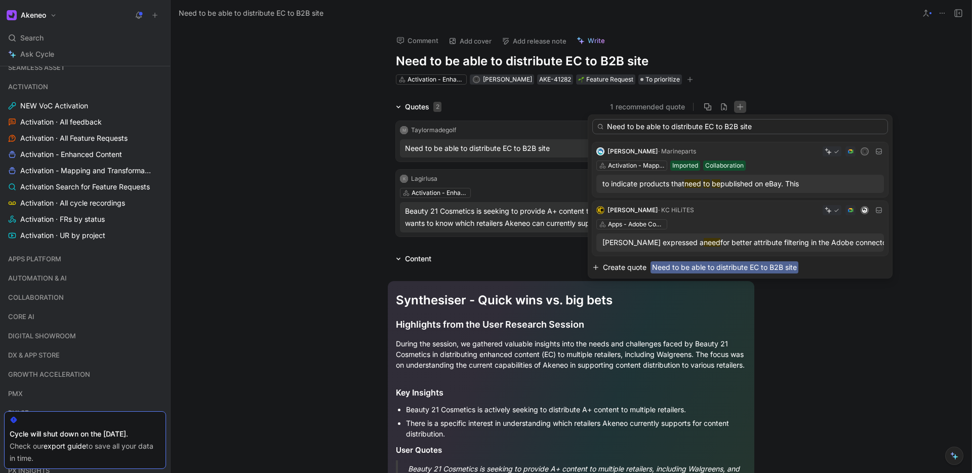
type input "Need to be able to distribute EC to B2B site"
click at [668, 264] on span "Need to be able to distribute EC to B2B site" at bounding box center [724, 267] width 148 height 12
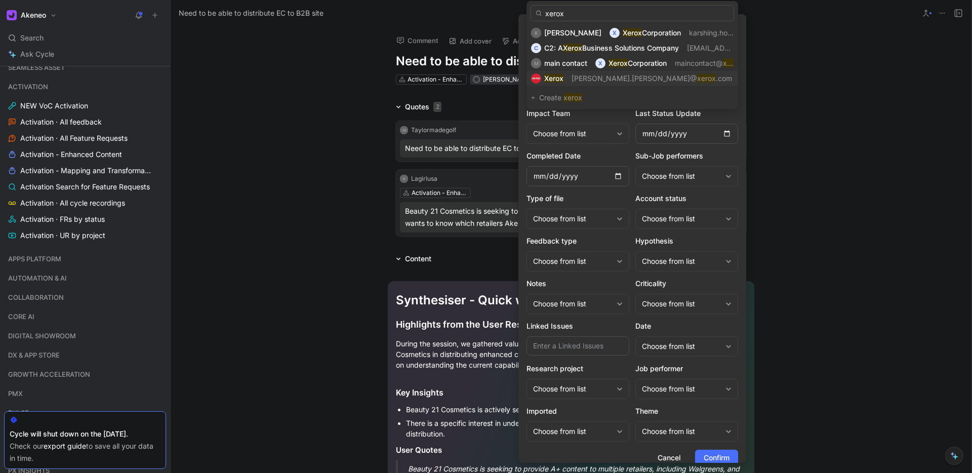
type input "xerox"
click at [576, 81] on span "[PERSON_NAME].[PERSON_NAME]@" at bounding box center [634, 78] width 126 height 9
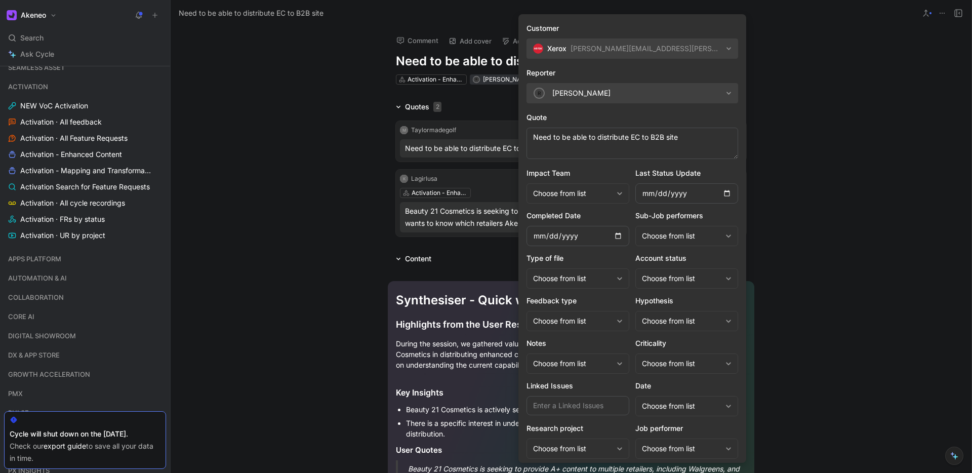
scroll to position [71, 0]
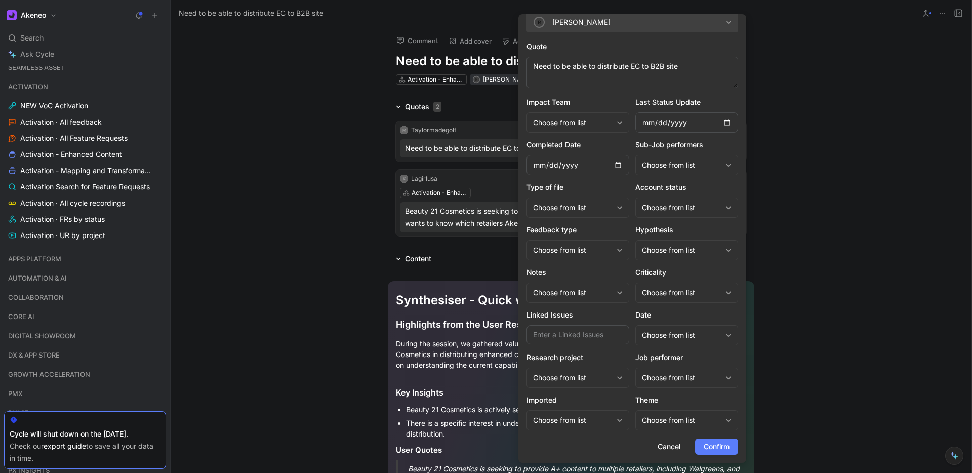
click at [722, 444] on span "Confirm" at bounding box center [717, 446] width 26 height 12
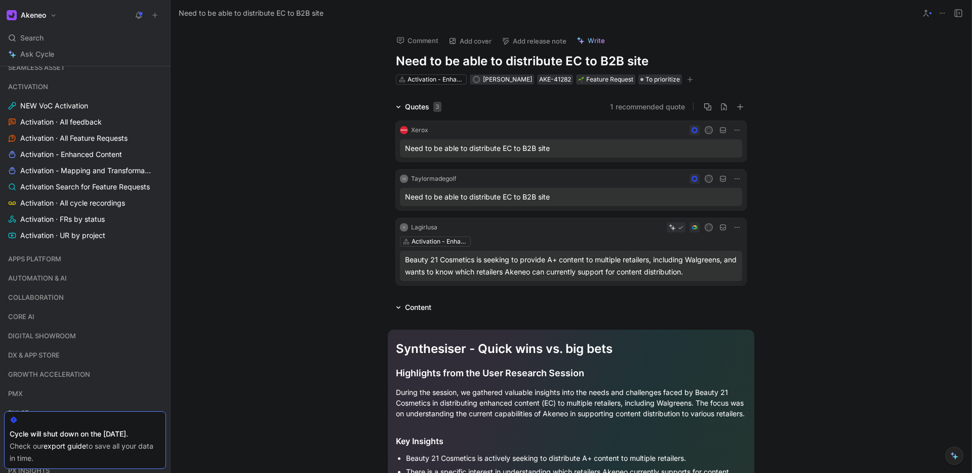
scroll to position [0, 0]
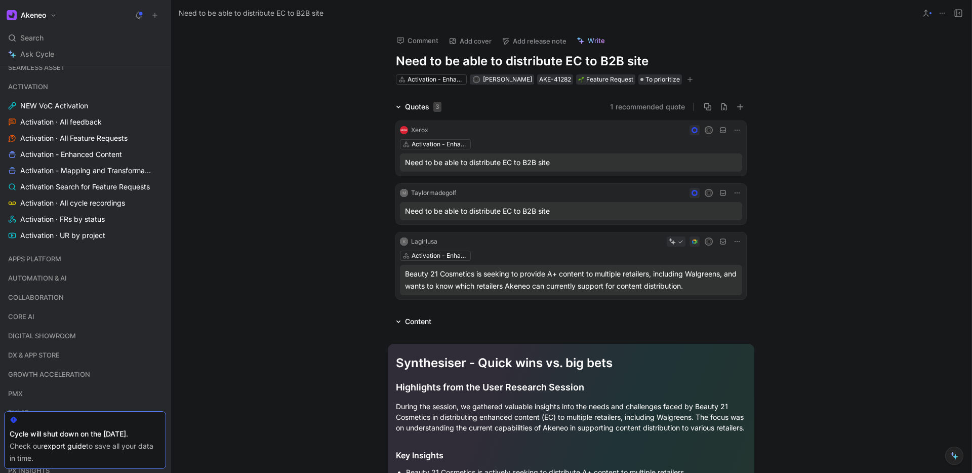
click at [294, 126] on div "Quotes 3 1 recommended quote Xerox R Activation - Enhanced content Need to be a…" at bounding box center [571, 202] width 801 height 202
click at [222, 35] on div "Comment Add cover Add release note Write Need to be able to distribute EC to B2…" at bounding box center [571, 249] width 801 height 446
click at [86, 142] on link "Activation · All Feature Requests" at bounding box center [85, 137] width 162 height 15
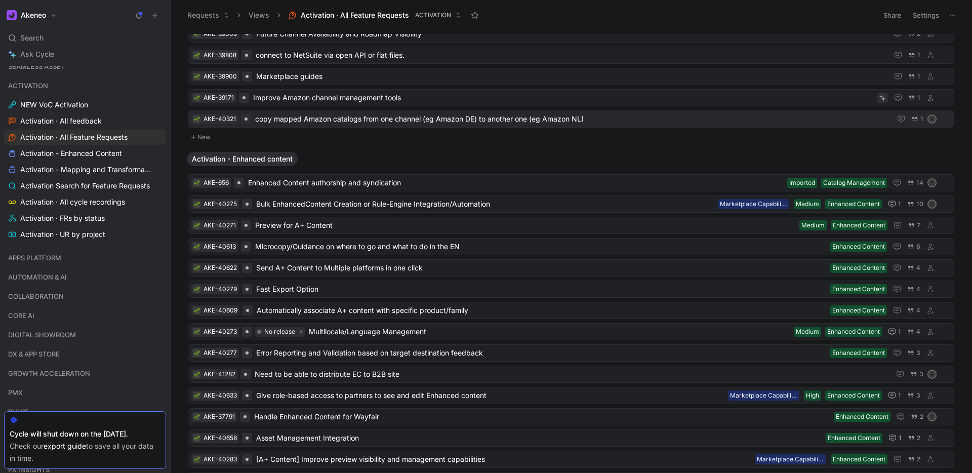
scroll to position [249, 0]
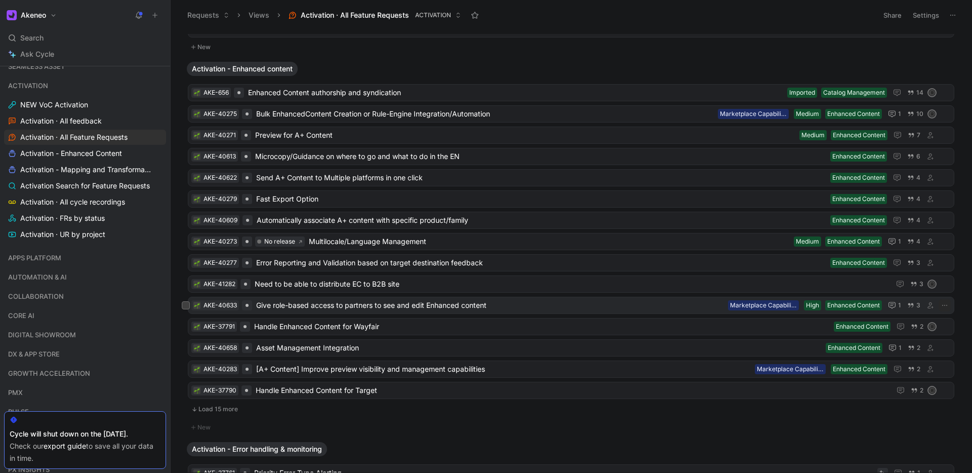
click at [355, 303] on span "Give role-based access to partners to see and edit Enhanced content" at bounding box center [490, 305] width 468 height 12
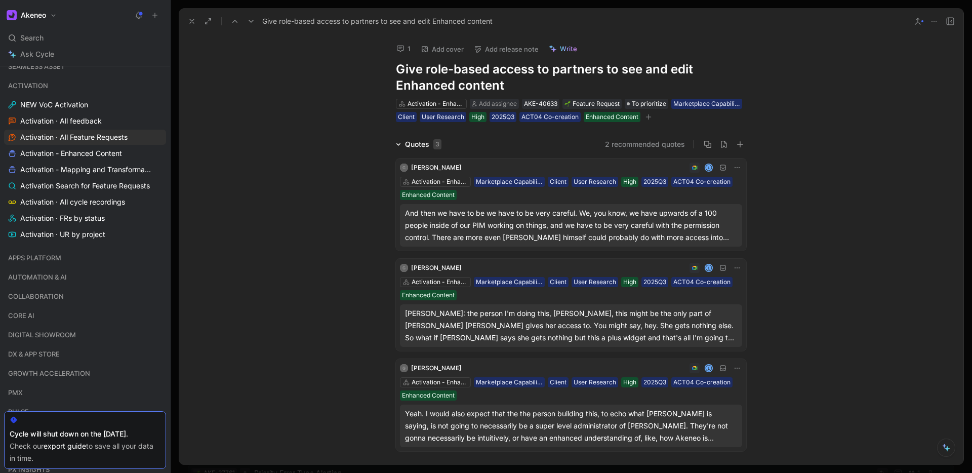
click at [189, 21] on icon at bounding box center [192, 21] width 8 height 8
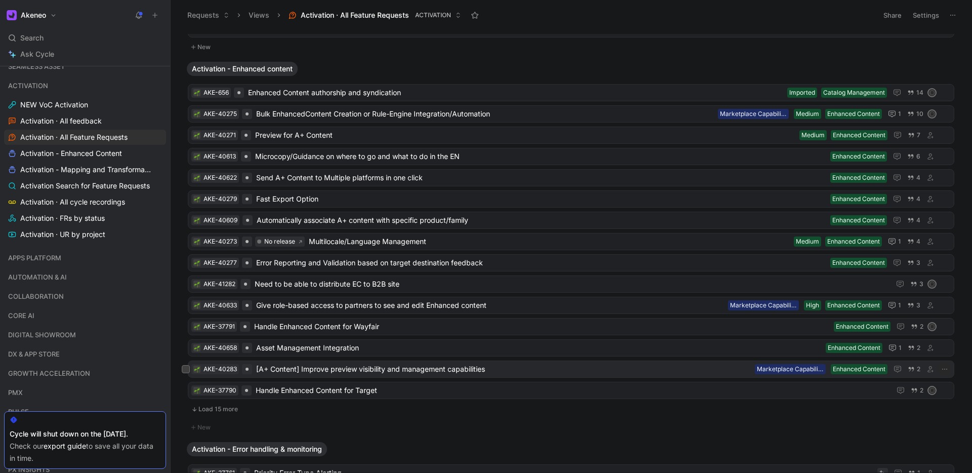
click at [493, 365] on span "[A+ Content] Improve preview visibility and management capabilities" at bounding box center [503, 369] width 494 height 12
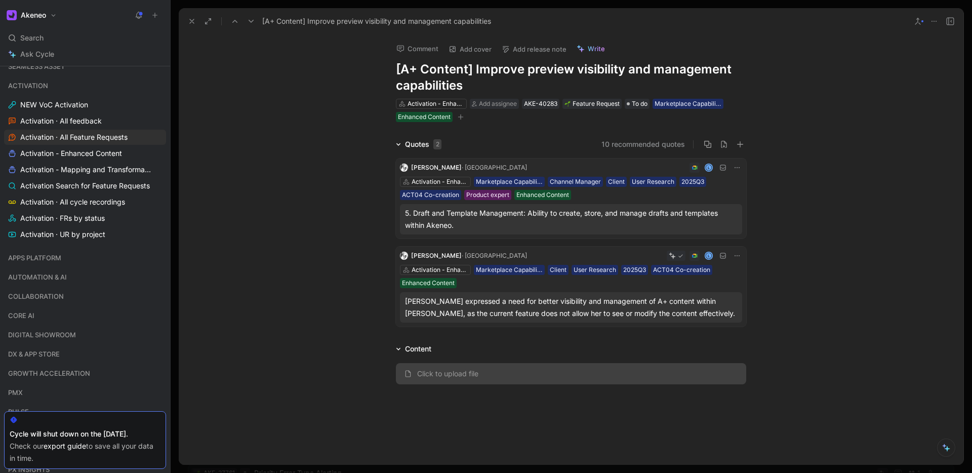
click at [627, 67] on h1 "[A+ Content] Improve preview visibility and management capabilities" at bounding box center [571, 77] width 350 height 32
click at [740, 141] on icon "button" at bounding box center [739, 144] width 1 height 6
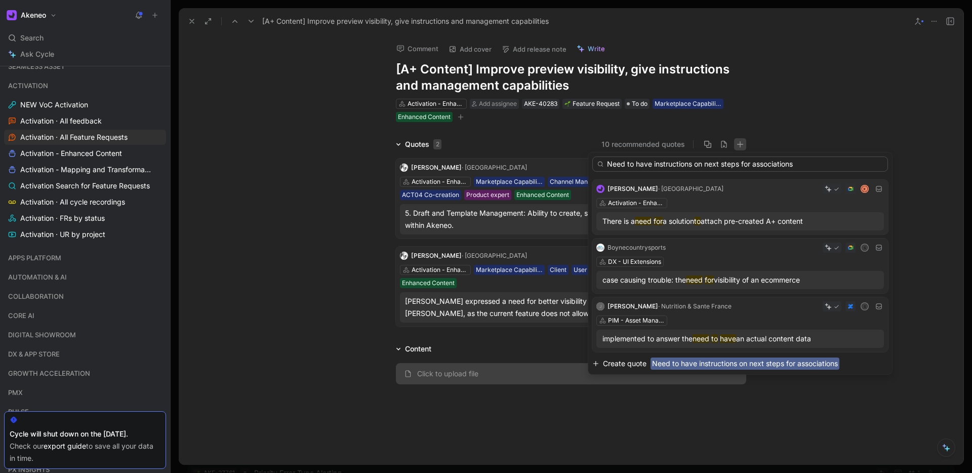
type input "Need to have instructions on next steps for associations"
click at [679, 364] on span "Need to have instructions on next steps for associations" at bounding box center [744, 363] width 189 height 12
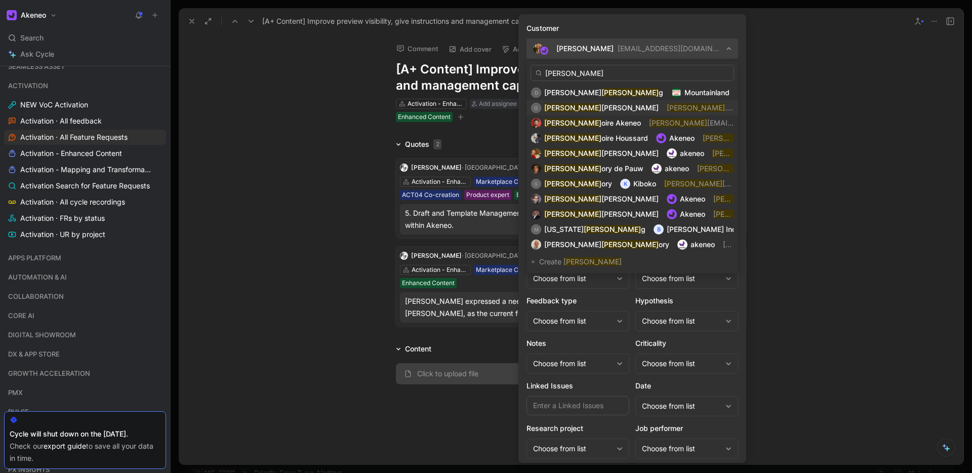
type input "[PERSON_NAME]"
click at [601, 108] on span "[PERSON_NAME]" at bounding box center [629, 107] width 57 height 9
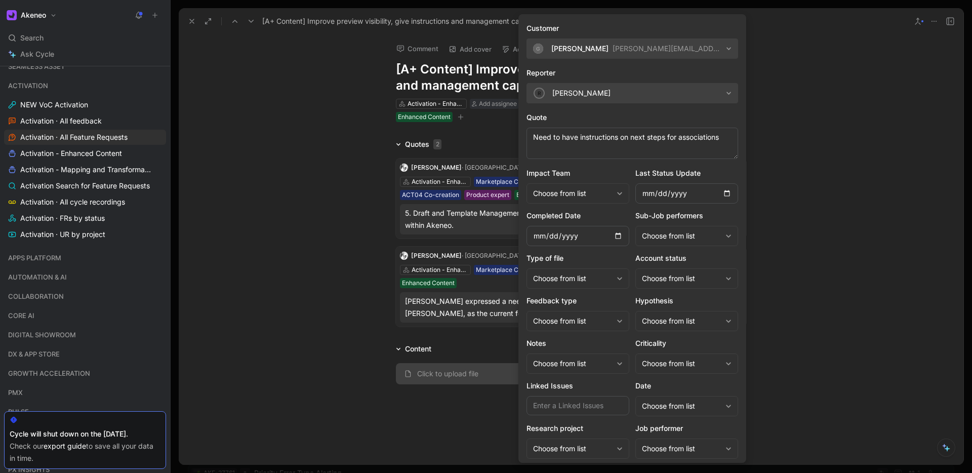
scroll to position [71, 0]
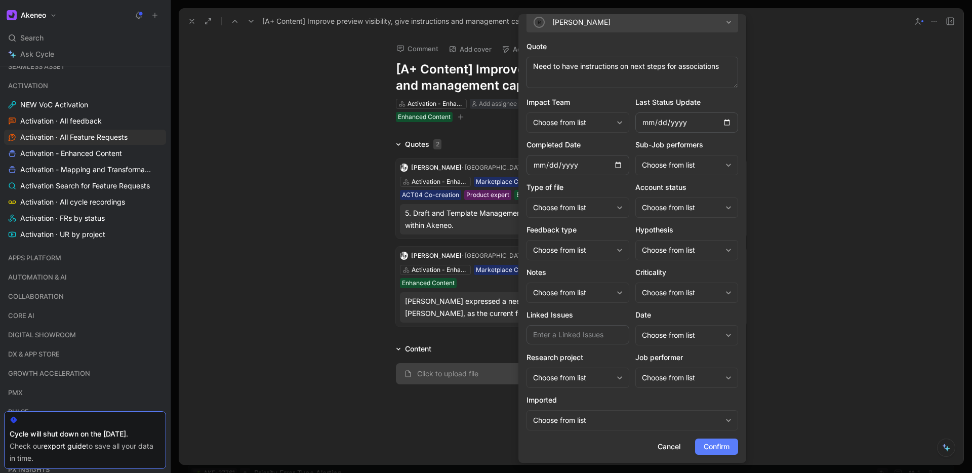
click at [717, 444] on span "Confirm" at bounding box center [717, 446] width 26 height 12
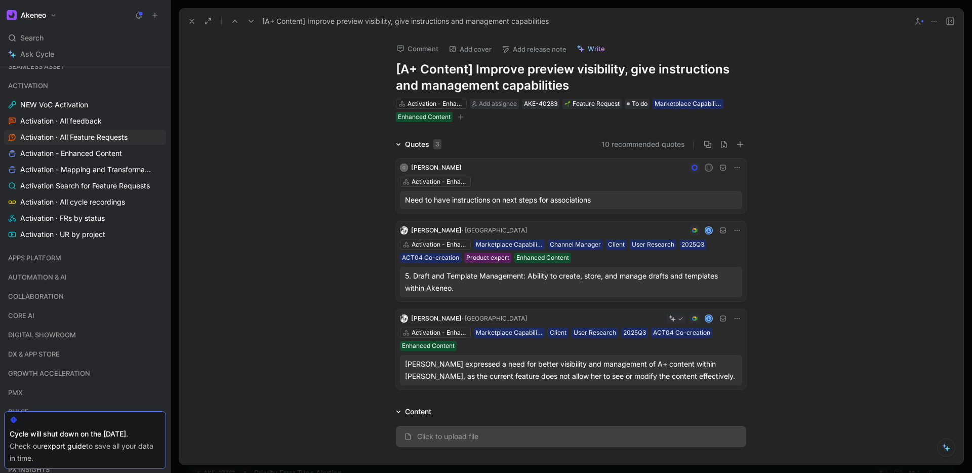
scroll to position [0, 0]
